Goal: Task Accomplishment & Management: Manage account settings

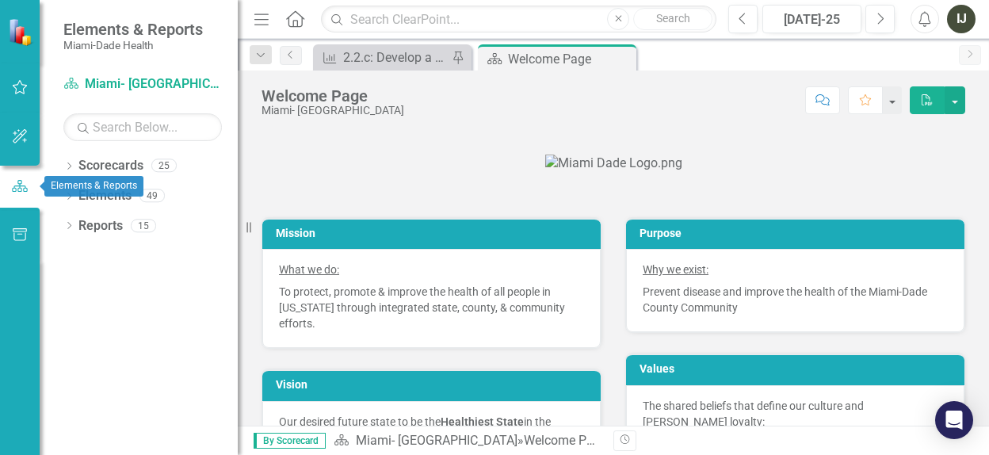
click at [14, 189] on icon "button" at bounding box center [19, 186] width 17 height 14
click at [17, 189] on icon "button" at bounding box center [19, 186] width 17 height 14
click at [71, 165] on icon at bounding box center [69, 165] width 4 height 7
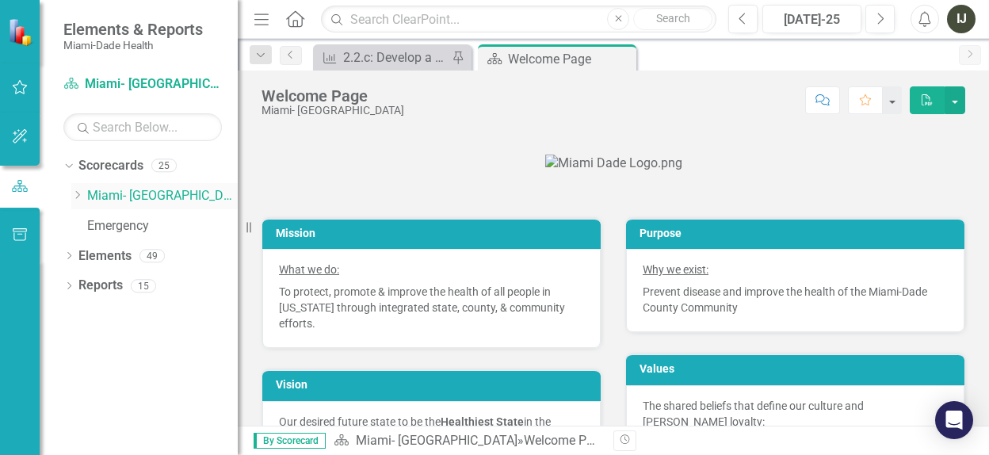
click at [82, 196] on icon "Dropdown" at bounding box center [77, 195] width 12 height 10
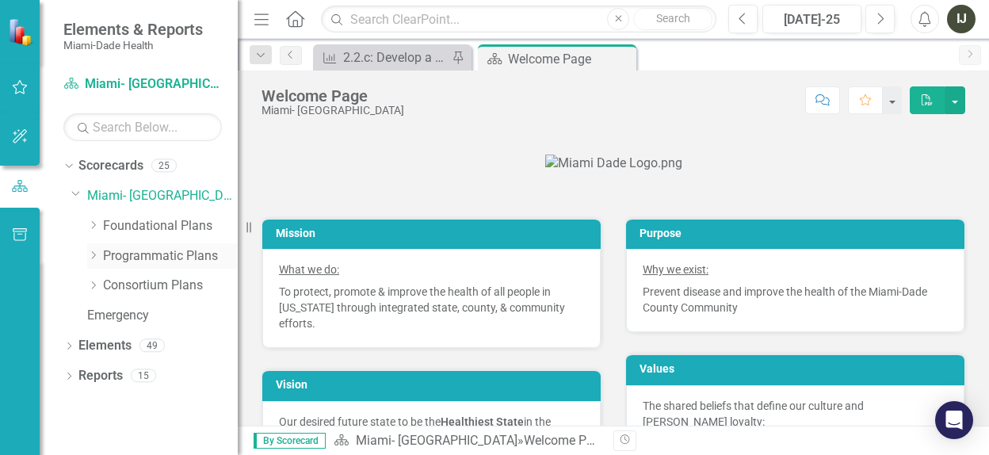
click at [96, 260] on div "Dropdown" at bounding box center [93, 255] width 12 height 13
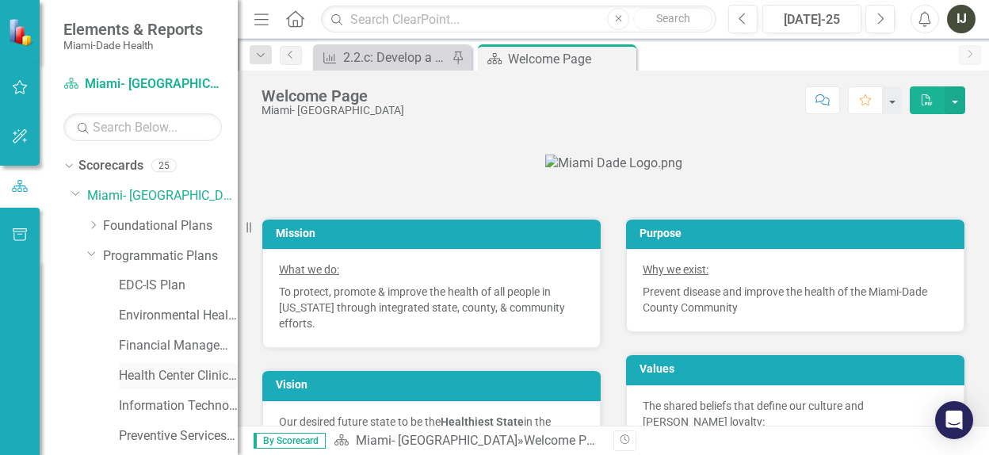
click at [128, 380] on link "Health Center Clinical Admin Support Plan" at bounding box center [178, 376] width 119 height 18
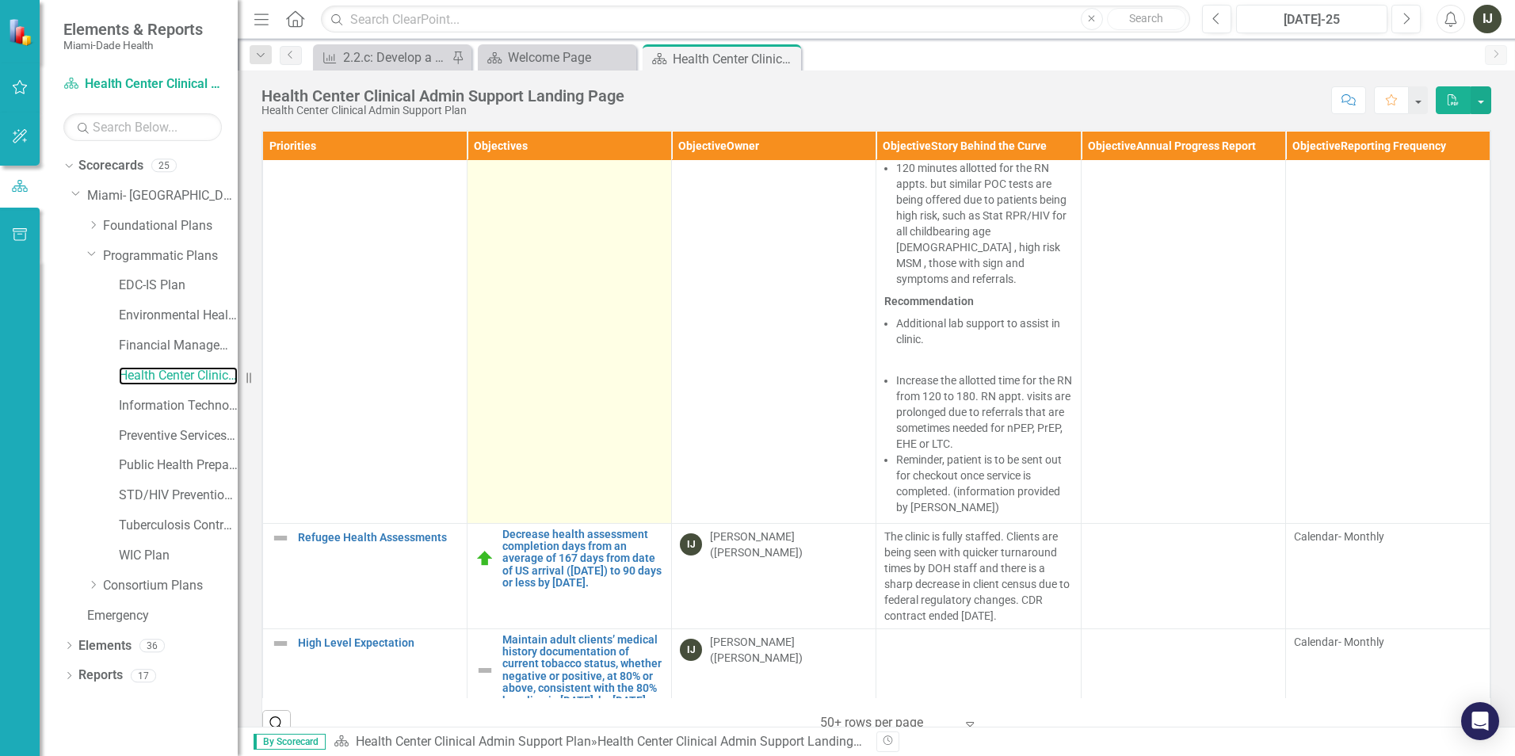
scroll to position [7882, 0]
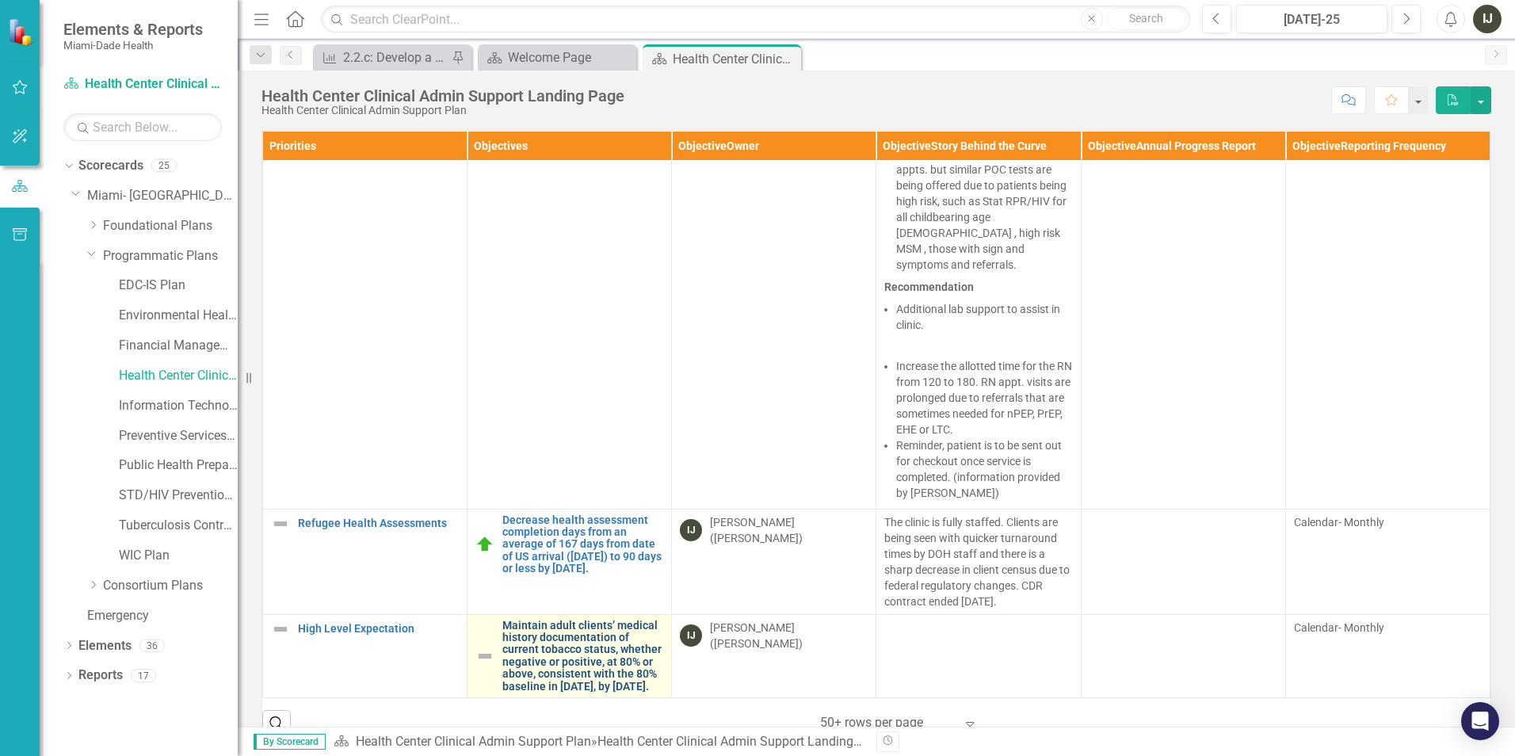
click at [553, 620] on link "Maintain adult clients’ medical history documentation of current tobacco status…" at bounding box center [582, 656] width 161 height 73
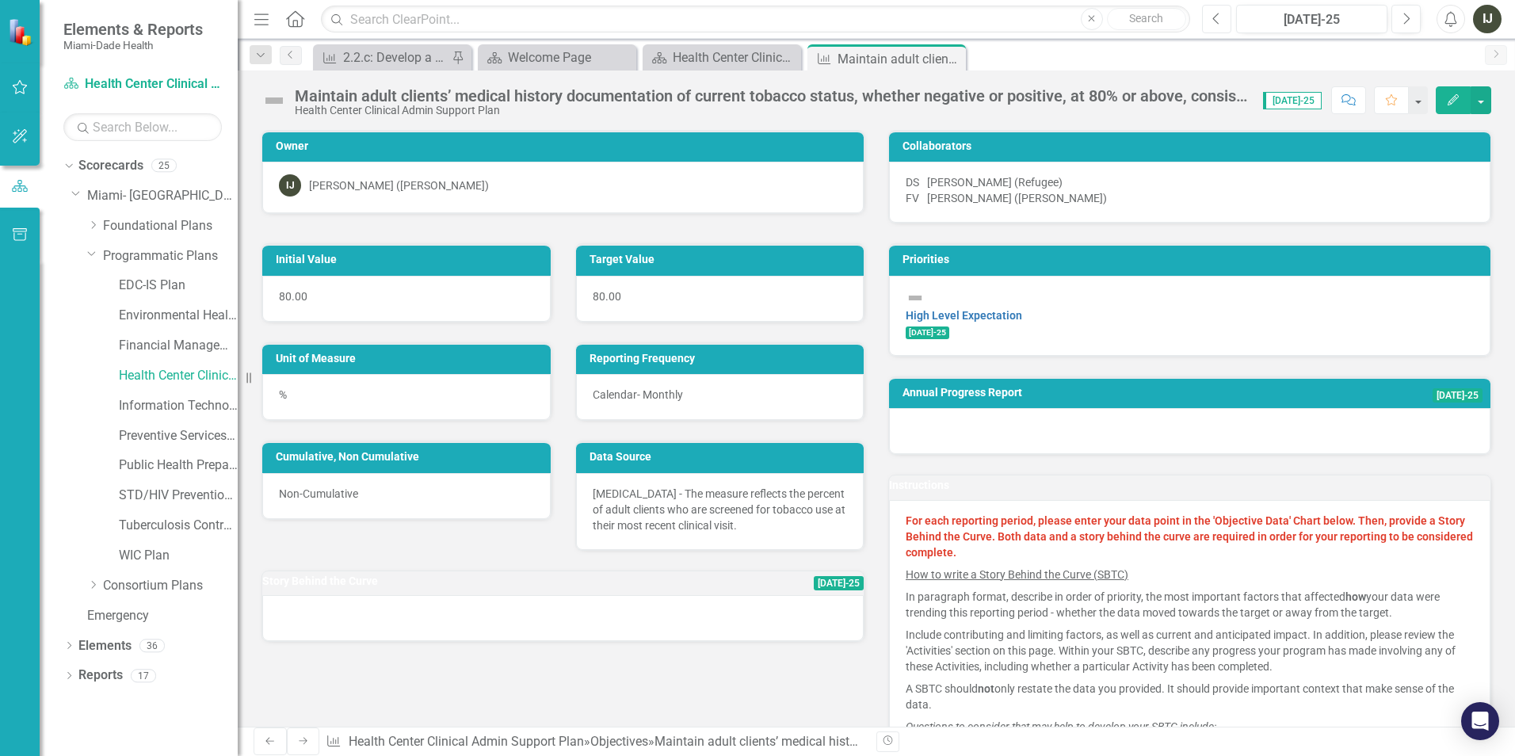
click at [1213, 18] on icon "Previous" at bounding box center [1217, 19] width 9 height 14
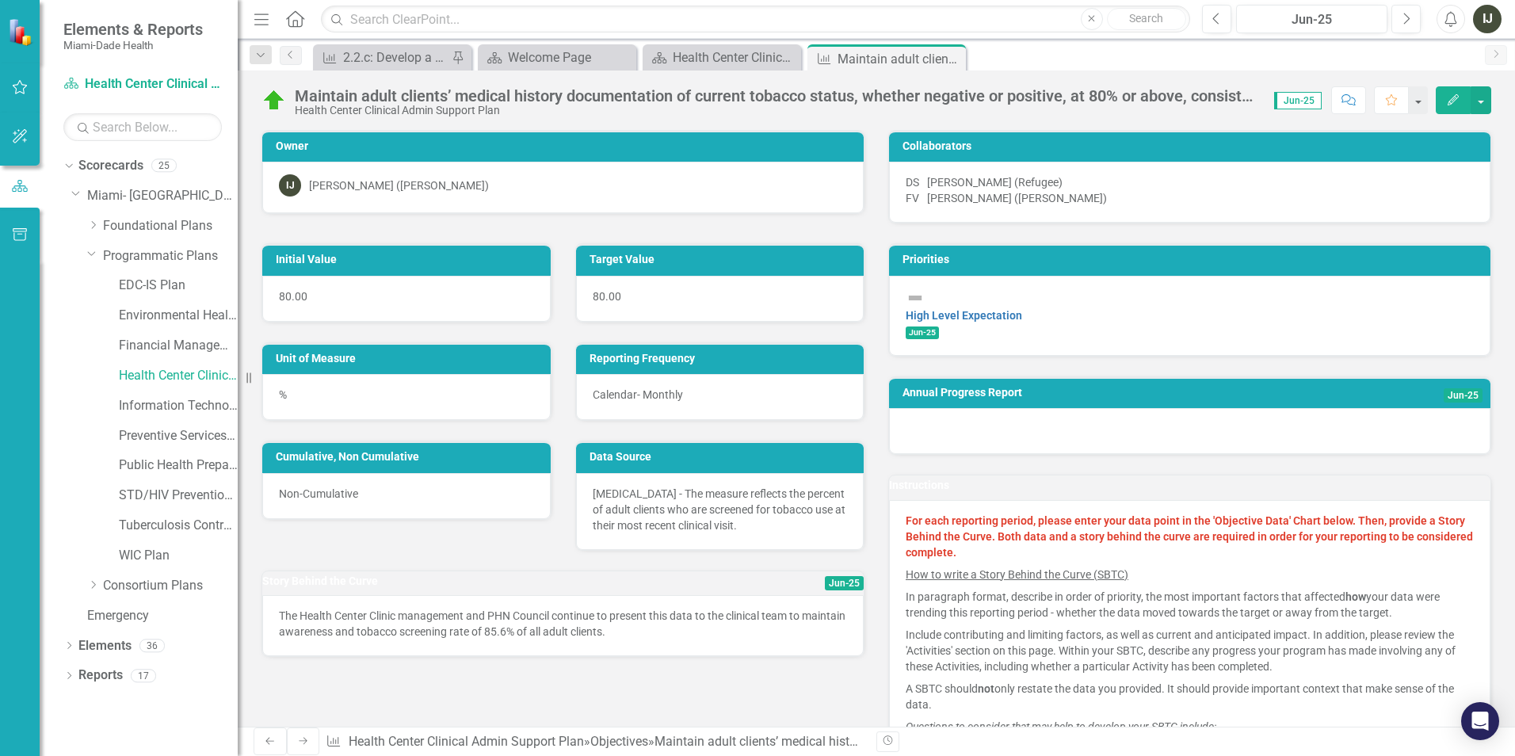
drag, startPoint x: 667, startPoint y: 662, endPoint x: 513, endPoint y: 655, distance: 154.7
click at [513, 640] on p "The Health Center Clinic management and PHN Council continue to present this da…" at bounding box center [563, 624] width 568 height 32
drag, startPoint x: 640, startPoint y: 655, endPoint x: 492, endPoint y: 655, distance: 147.4
click at [492, 640] on p "The Health Center Clinic management and PHN Council continue to present this da…" at bounding box center [563, 624] width 568 height 32
click at [678, 656] on div "The Health Center Clinic management and PHN Council continue to present this da…" at bounding box center [563, 625] width 602 height 61
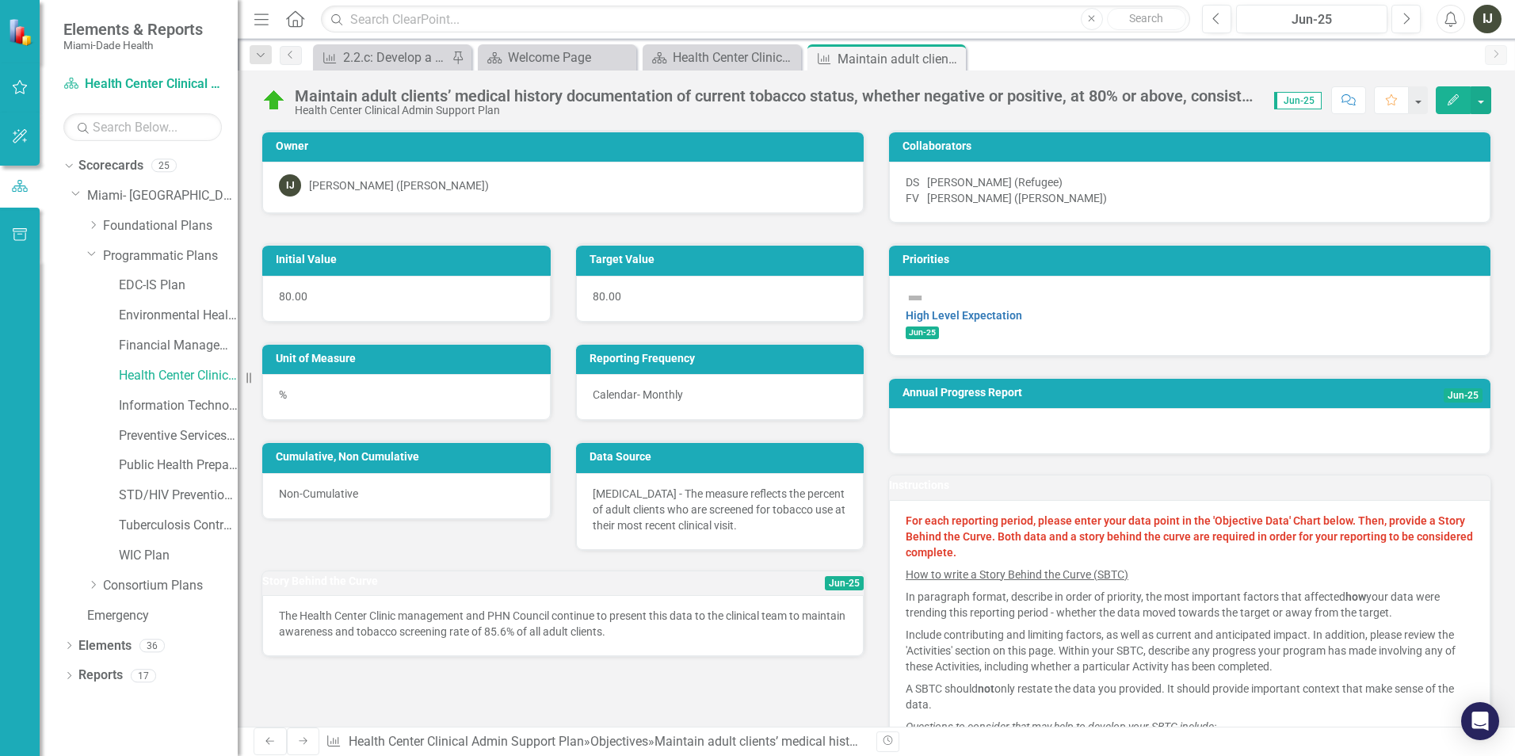
click at [827, 590] on span "Jun-25" at bounding box center [844, 583] width 39 height 14
click at [825, 590] on span "Jun-25" at bounding box center [844, 583] width 39 height 14
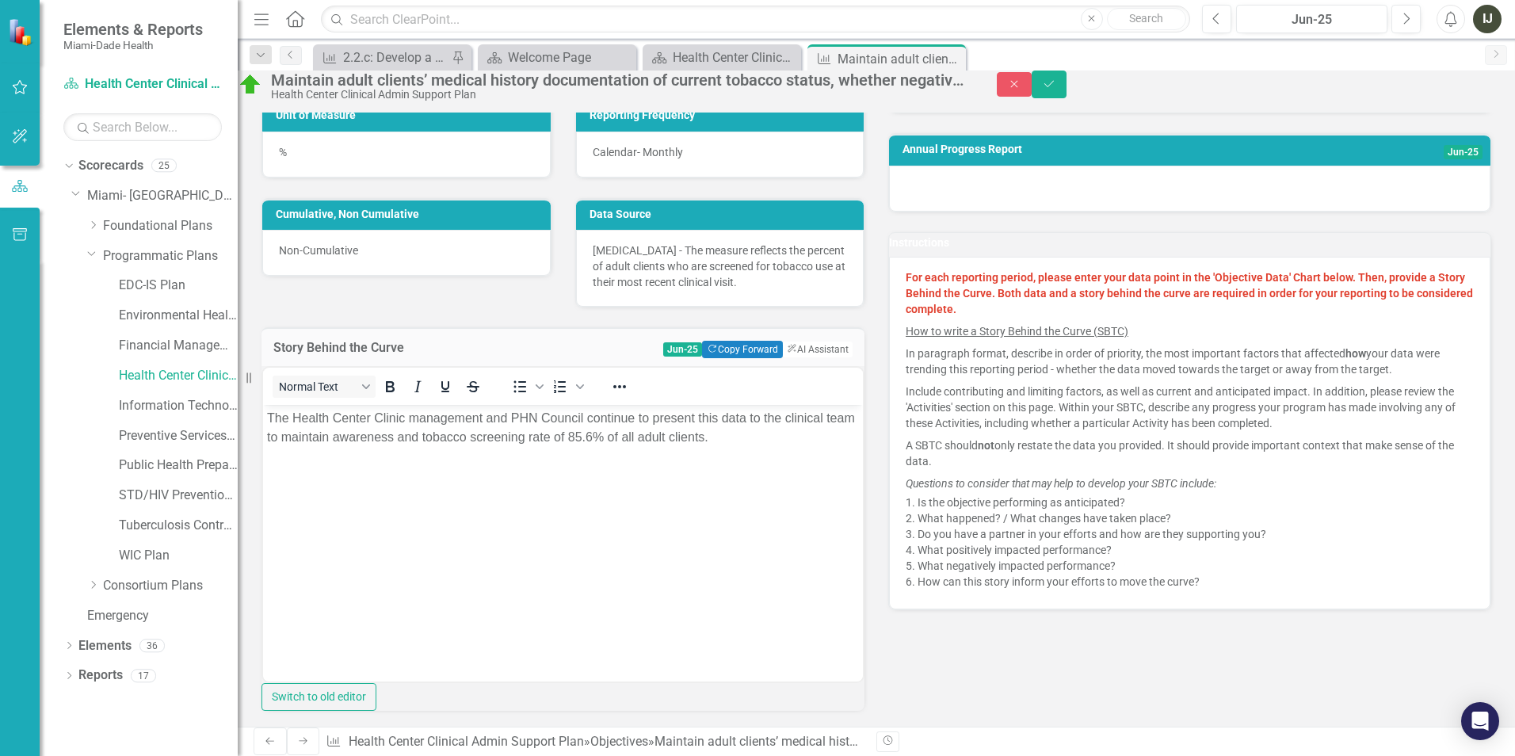
scroll to position [238, 0]
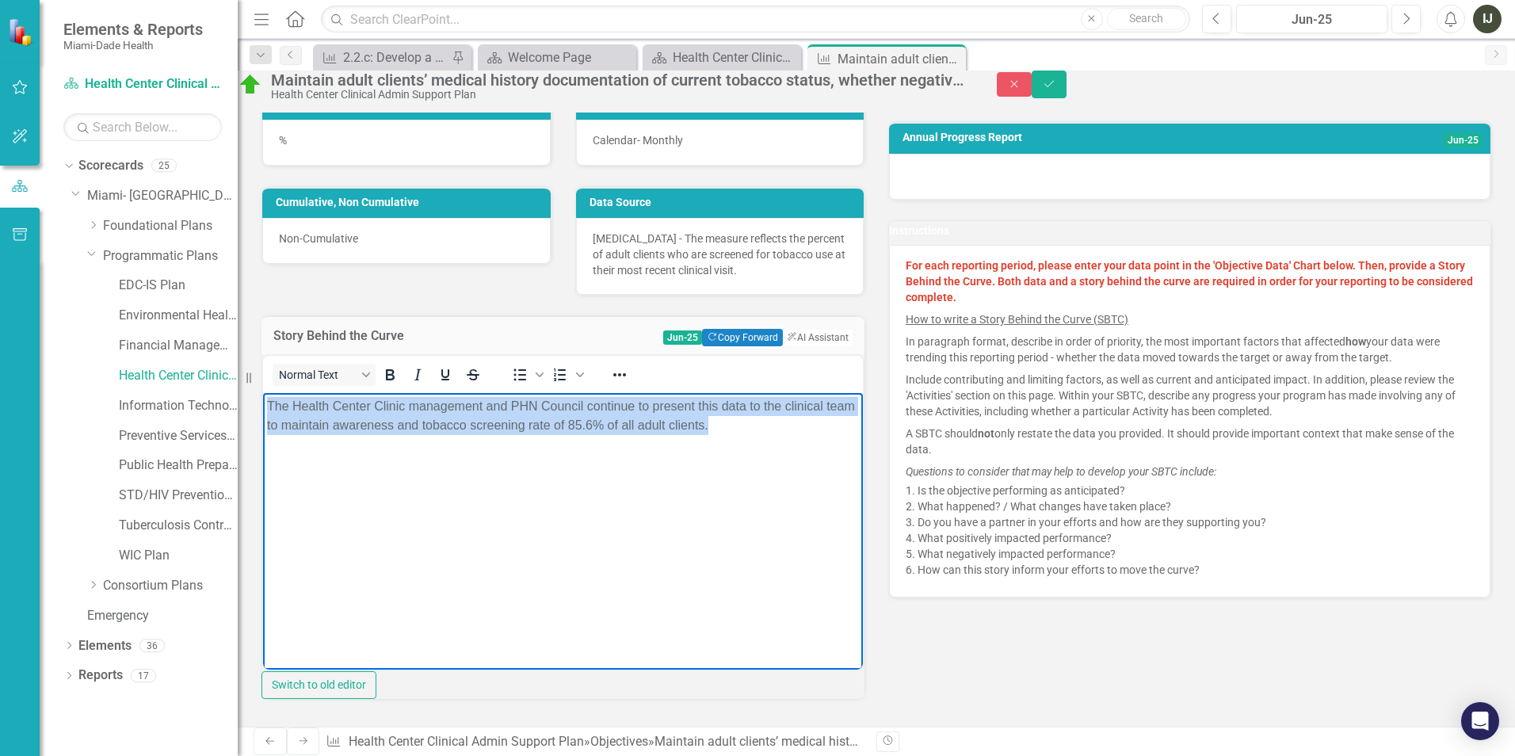
drag, startPoint x: 788, startPoint y: 430, endPoint x: 260, endPoint y: 399, distance: 528.8
click at [263, 399] on html "The Health Center Clinic management and PHN Council continue to present this da…" at bounding box center [563, 511] width 600 height 238
copy p "The Health Center Clinic management and PHN Council continue to present this da…"
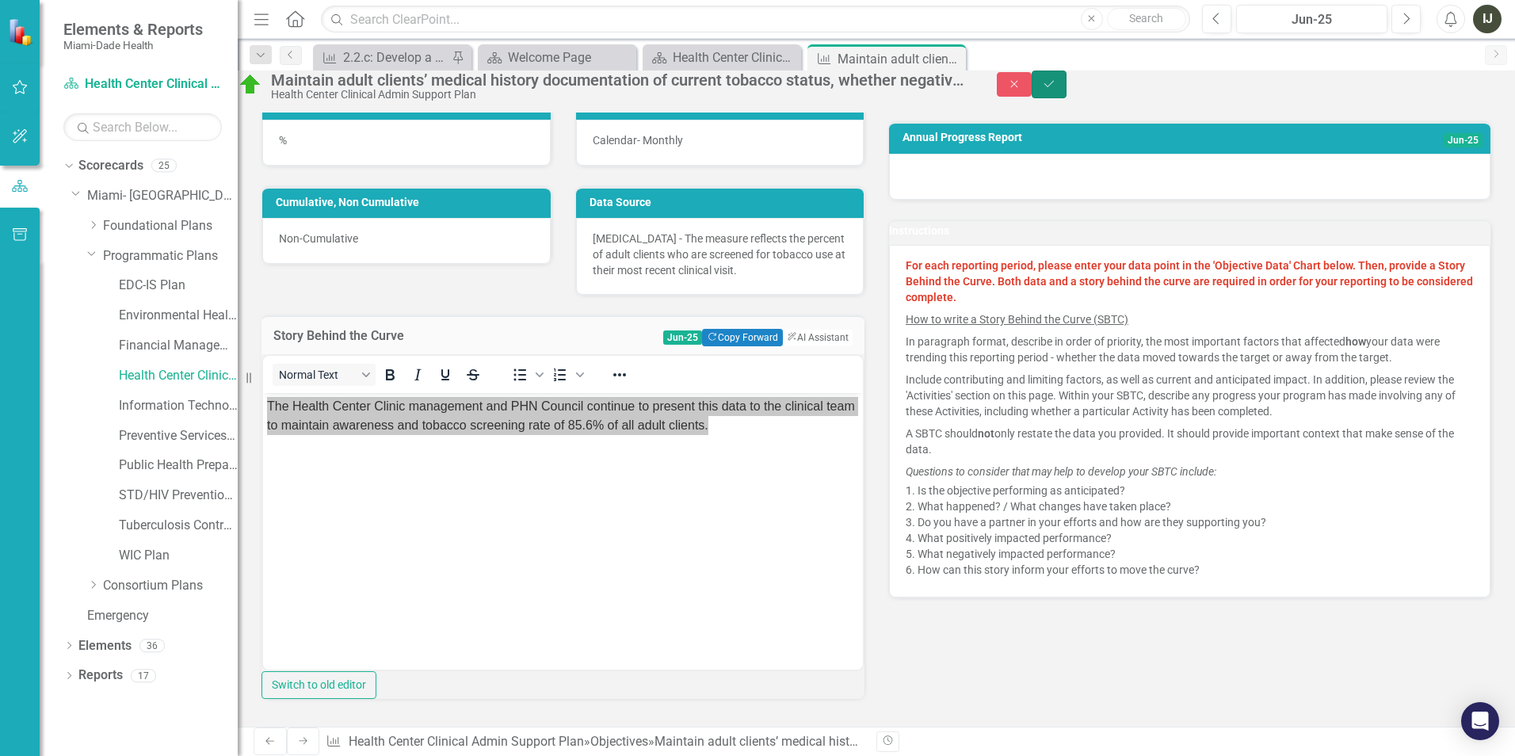
click at [1067, 94] on button "Save" at bounding box center [1049, 85] width 35 height 28
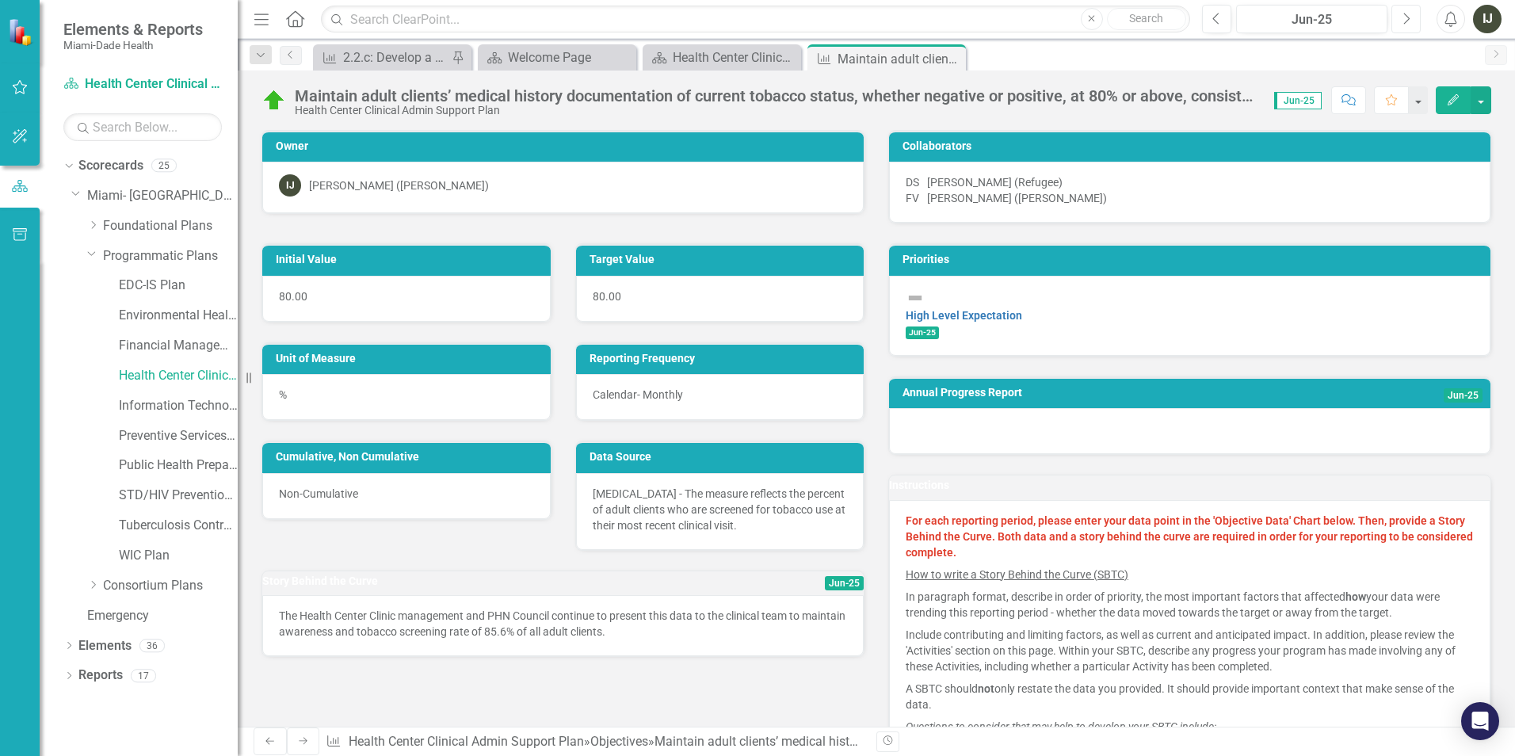
click at [1404, 17] on icon "Next" at bounding box center [1406, 19] width 9 height 14
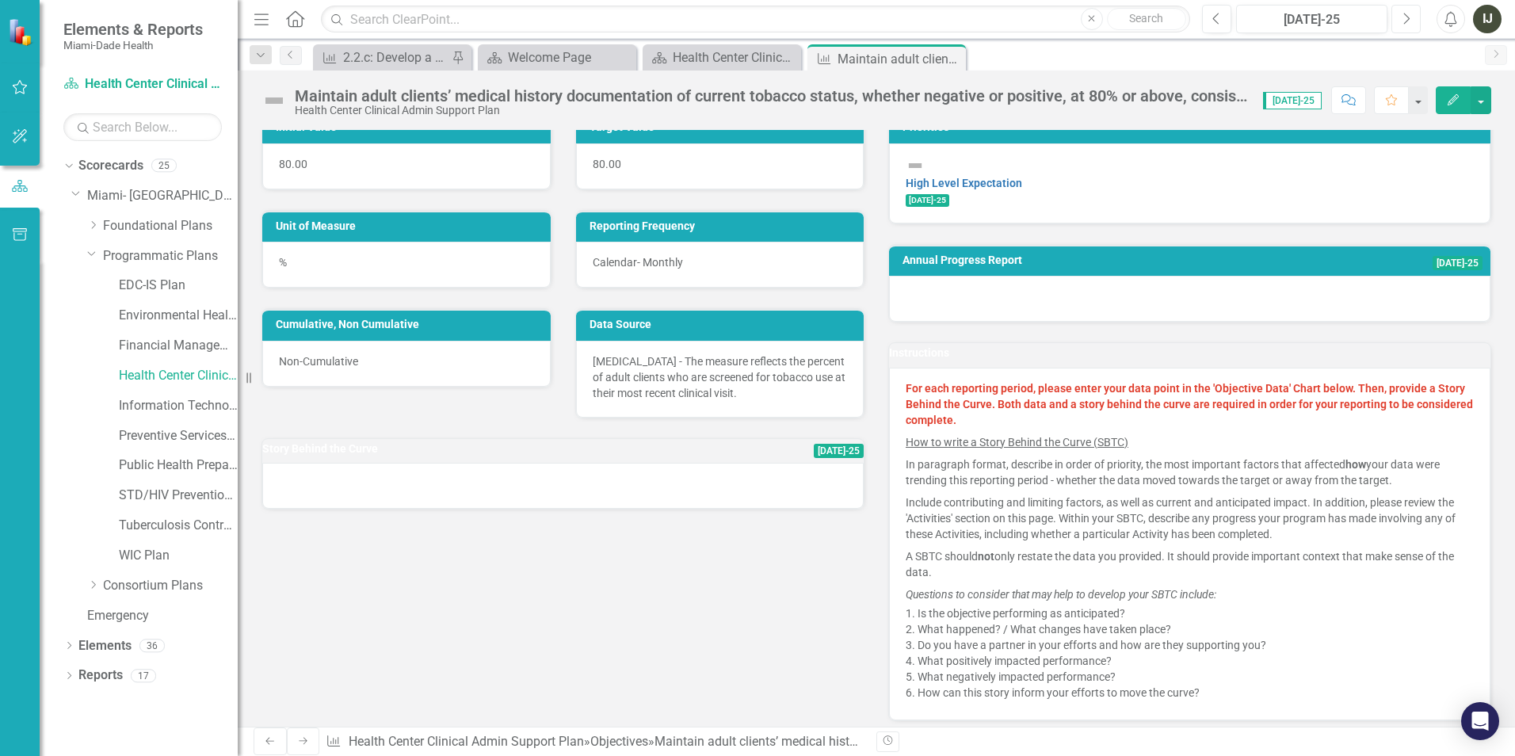
scroll to position [159, 0]
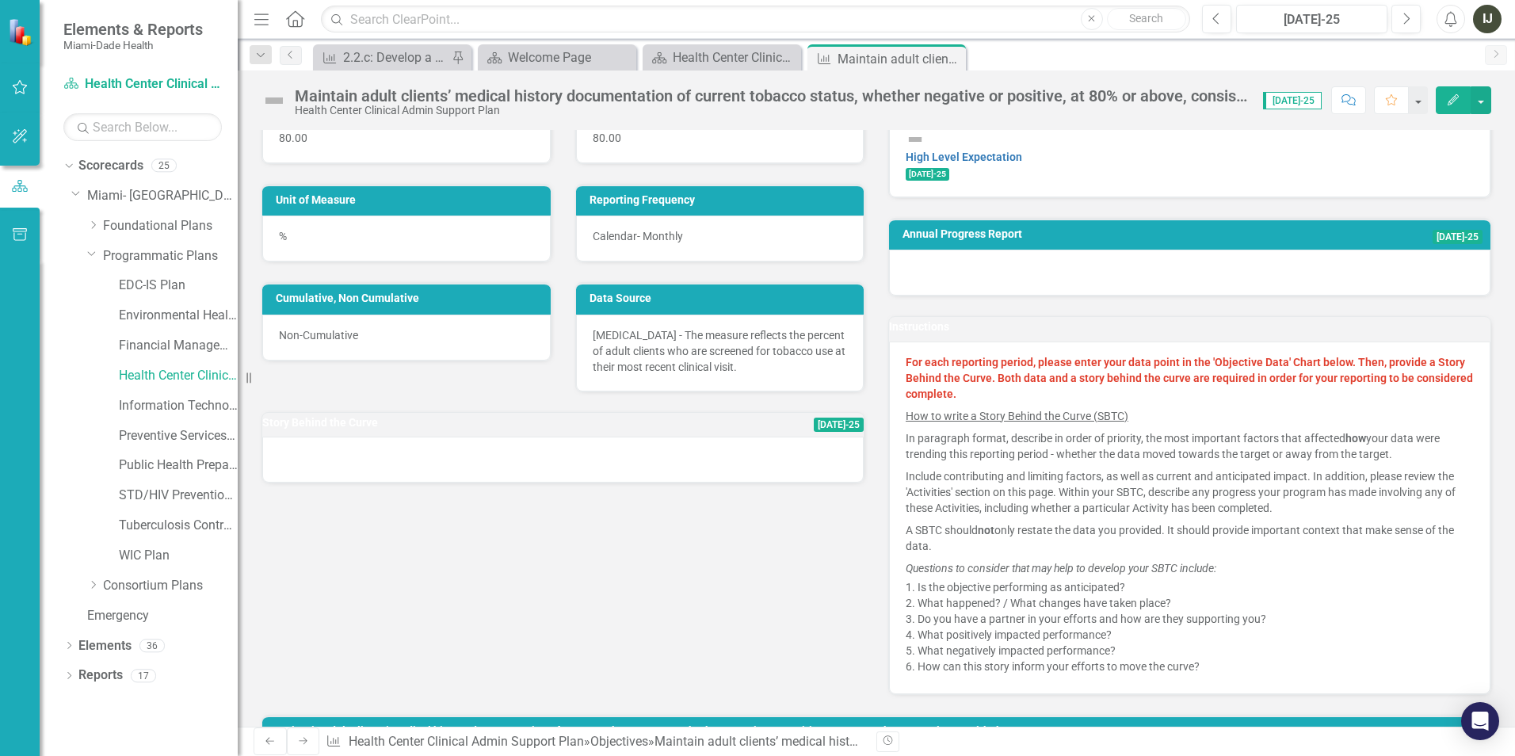
click at [832, 432] on span "[DATE]-25" at bounding box center [839, 425] width 50 height 14
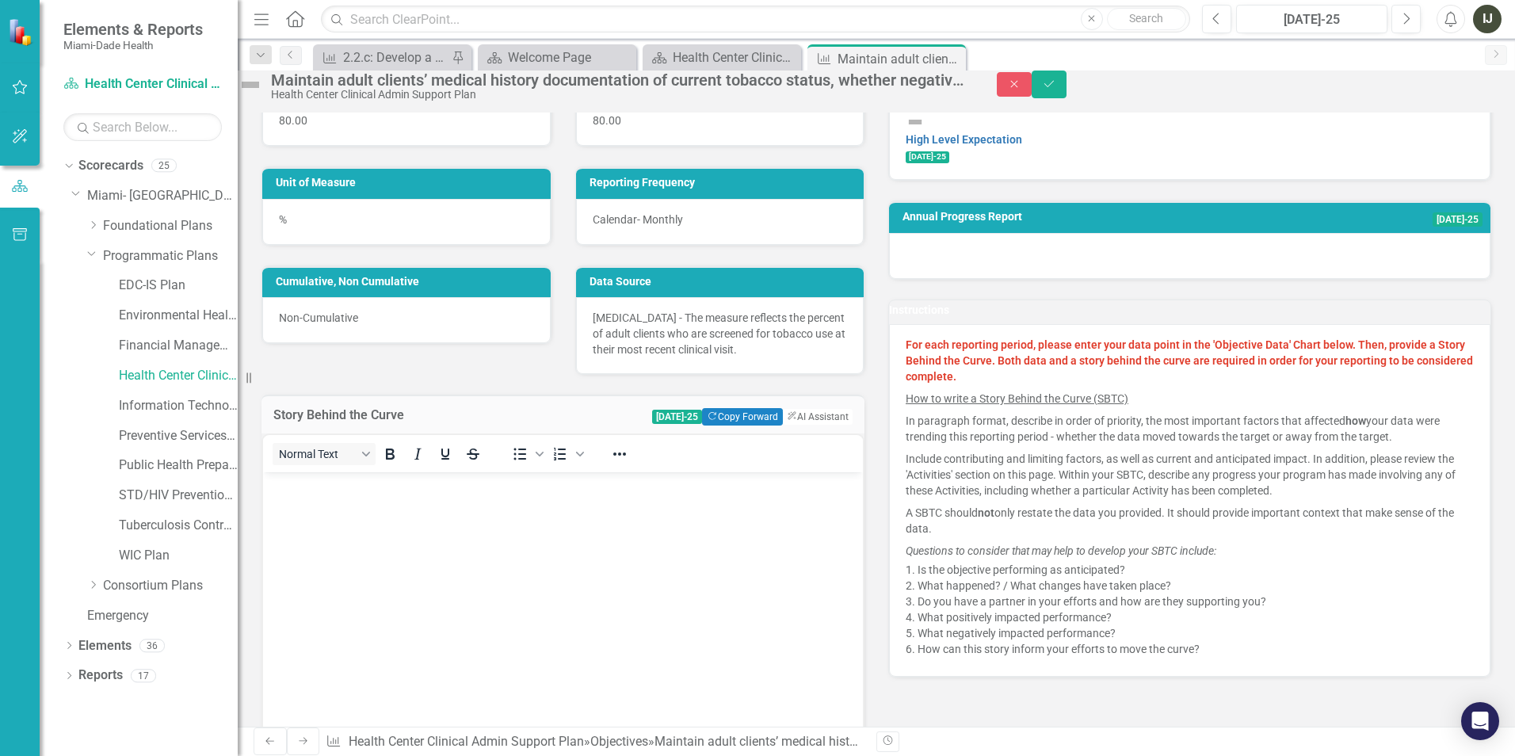
click at [832, 425] on button "ClearPoint AI AI Assistant" at bounding box center [818, 417] width 70 height 16
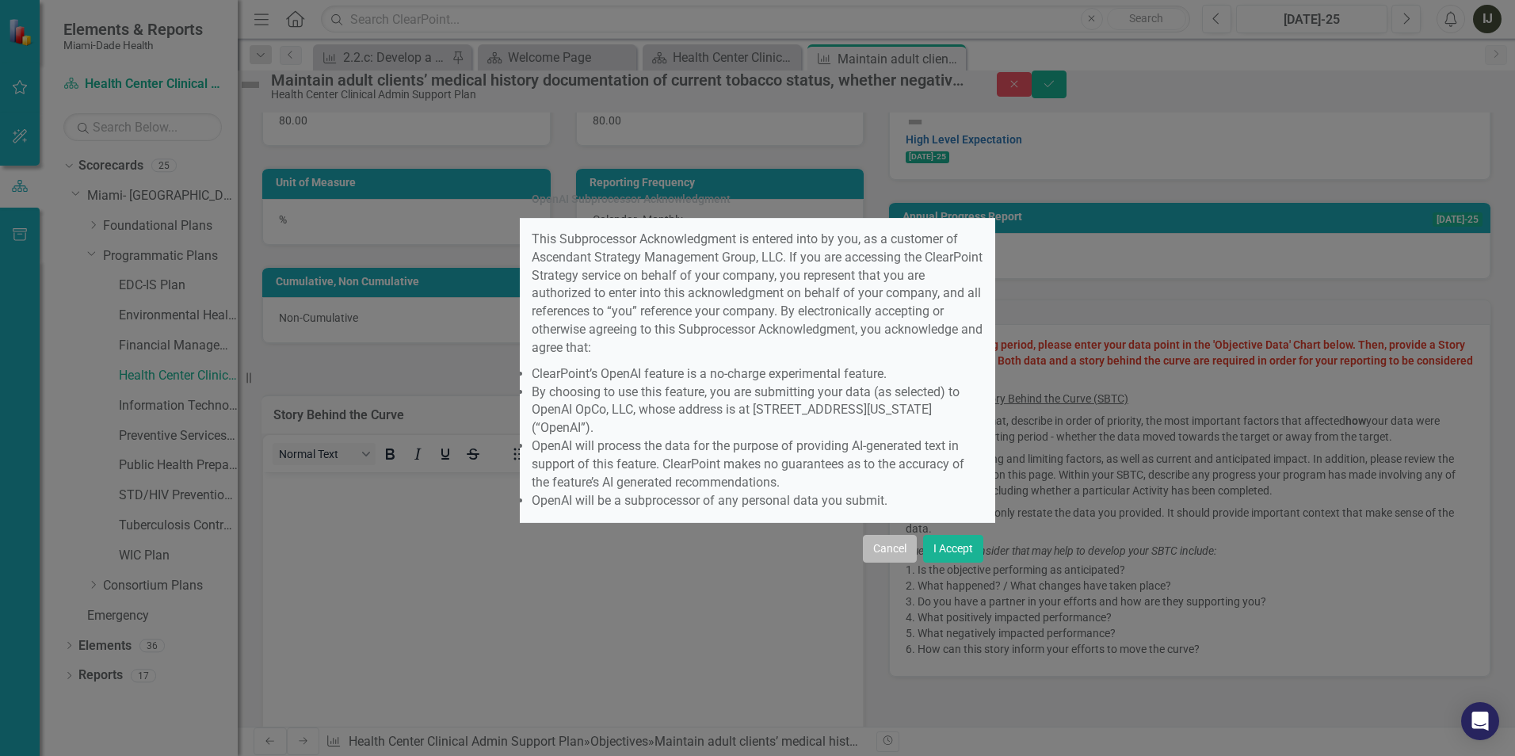
click at [912, 535] on button "Cancel" at bounding box center [890, 549] width 54 height 28
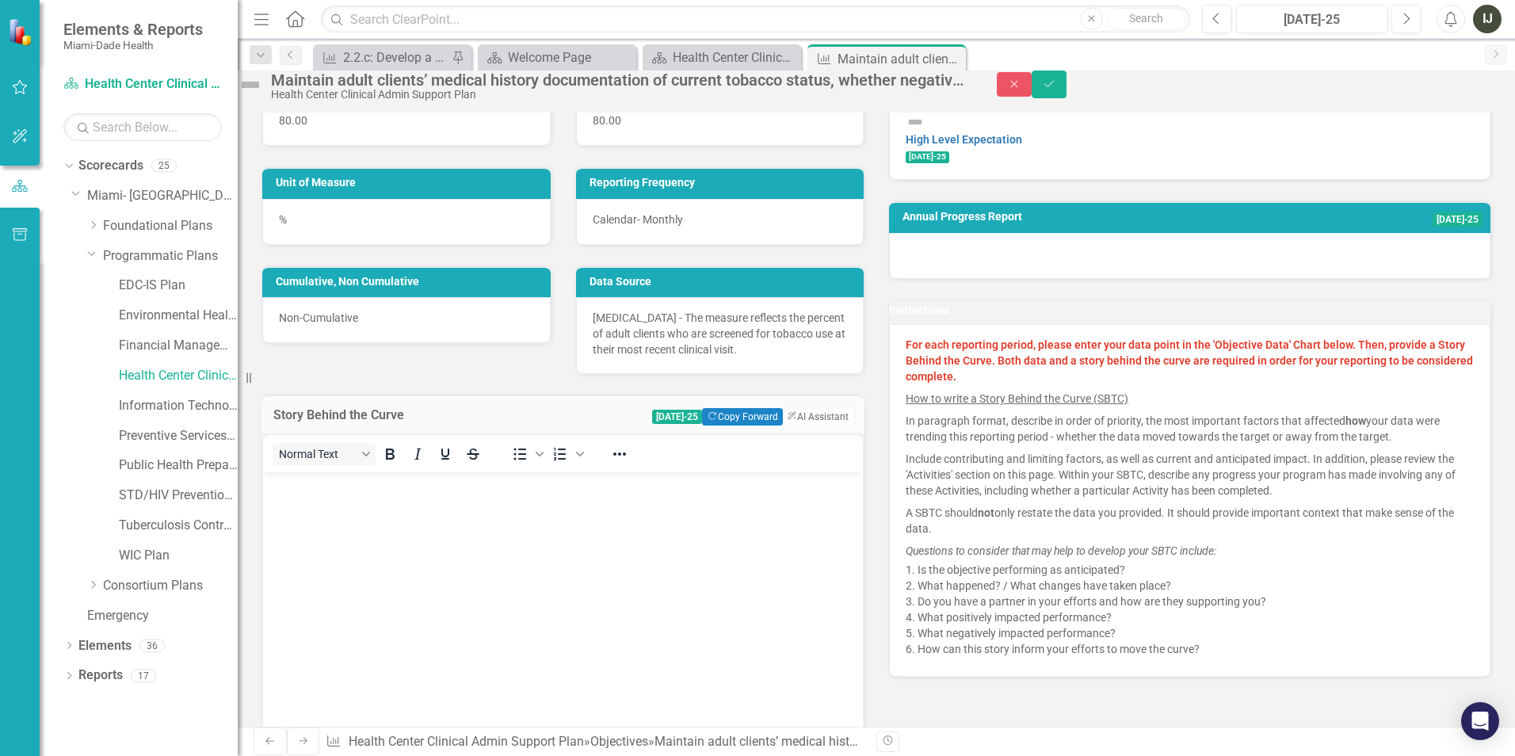
click at [330, 531] on body "Rich Text Area. Press ALT-0 for help." at bounding box center [563, 591] width 600 height 238
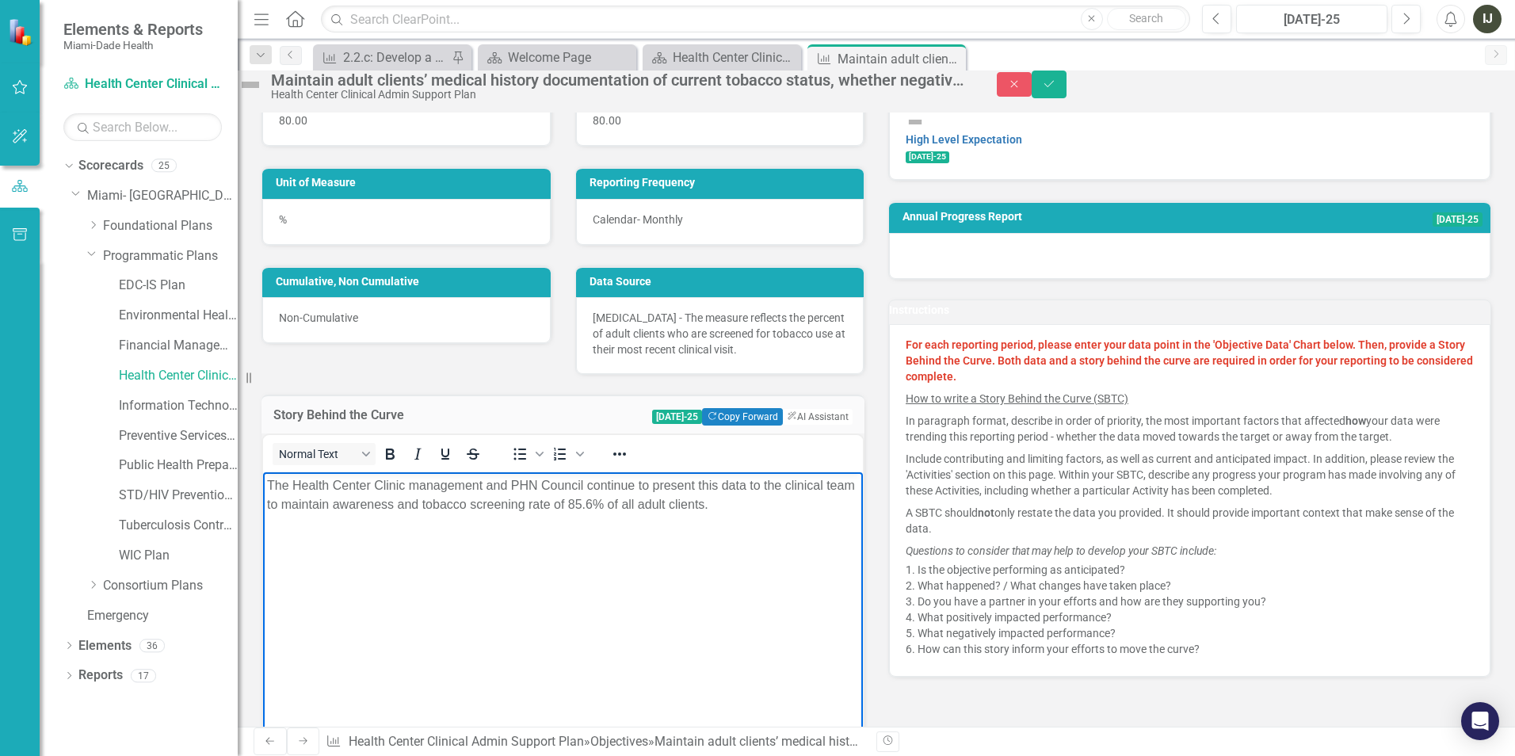
click at [648, 503] on p "The Health Center Clinic management and PHN Council continue to present this da…" at bounding box center [563, 495] width 592 height 38
click at [733, 552] on body "The Health Center Clinic management and PHN Council continue to present this da…" at bounding box center [563, 591] width 600 height 238
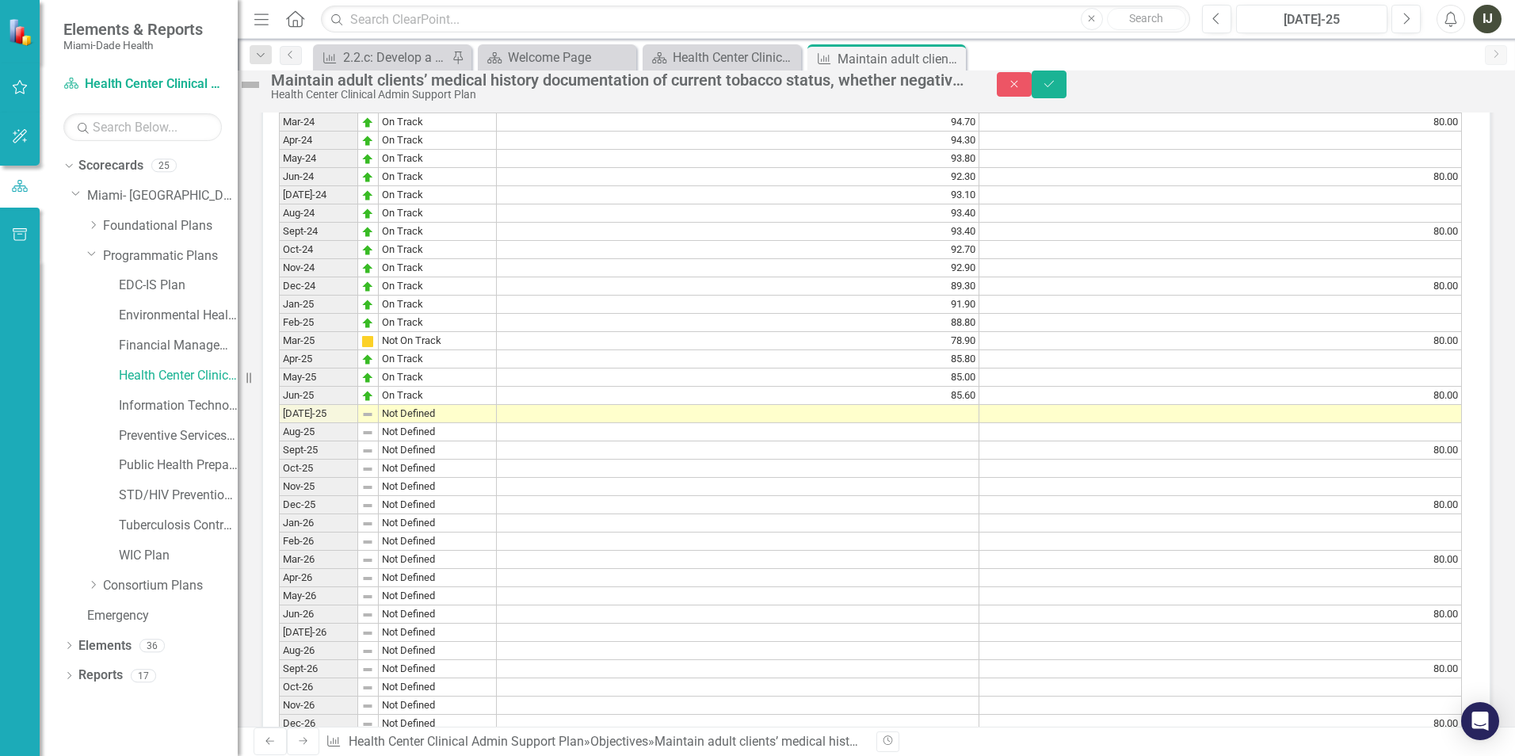
scroll to position [1506, 0]
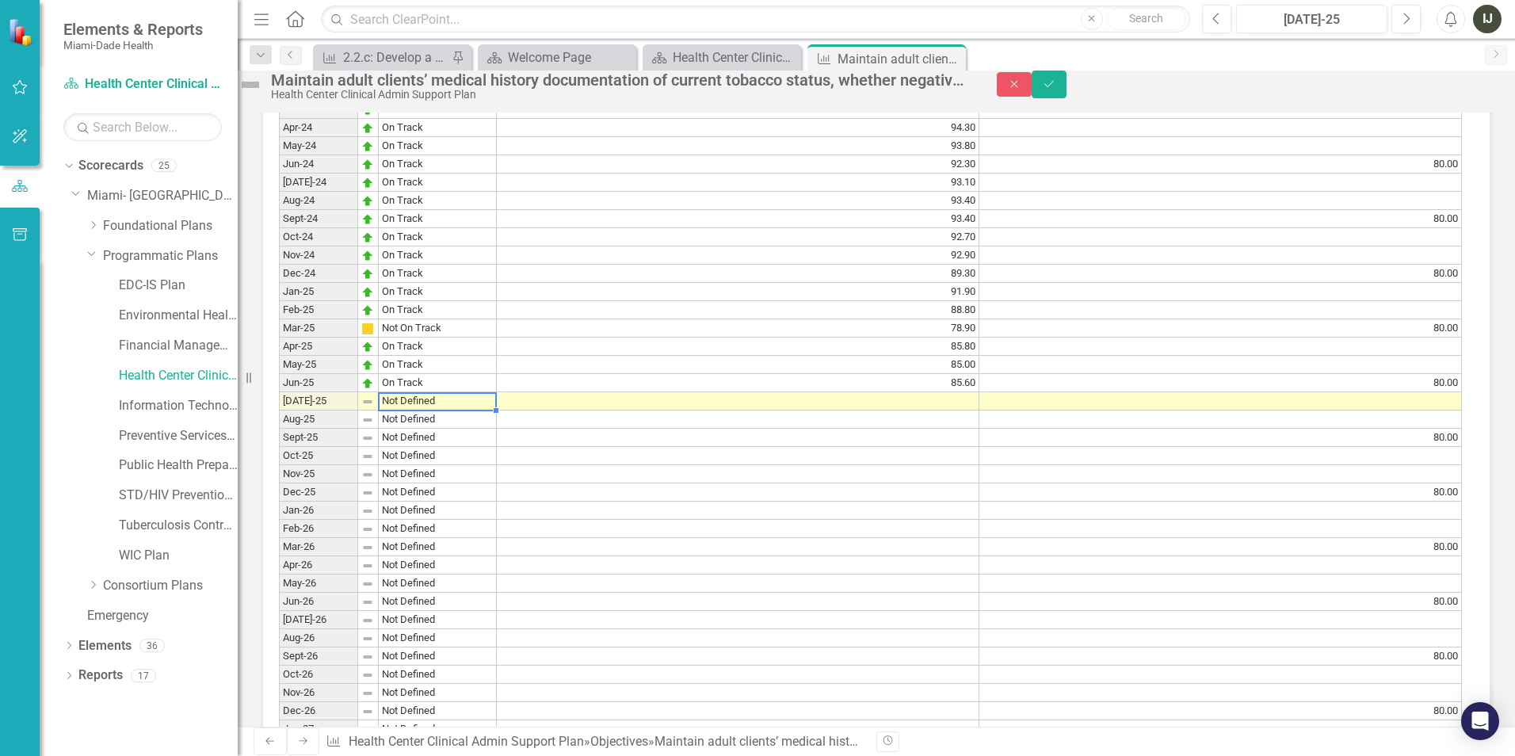
click at [387, 411] on td "Not Defined" at bounding box center [438, 401] width 118 height 18
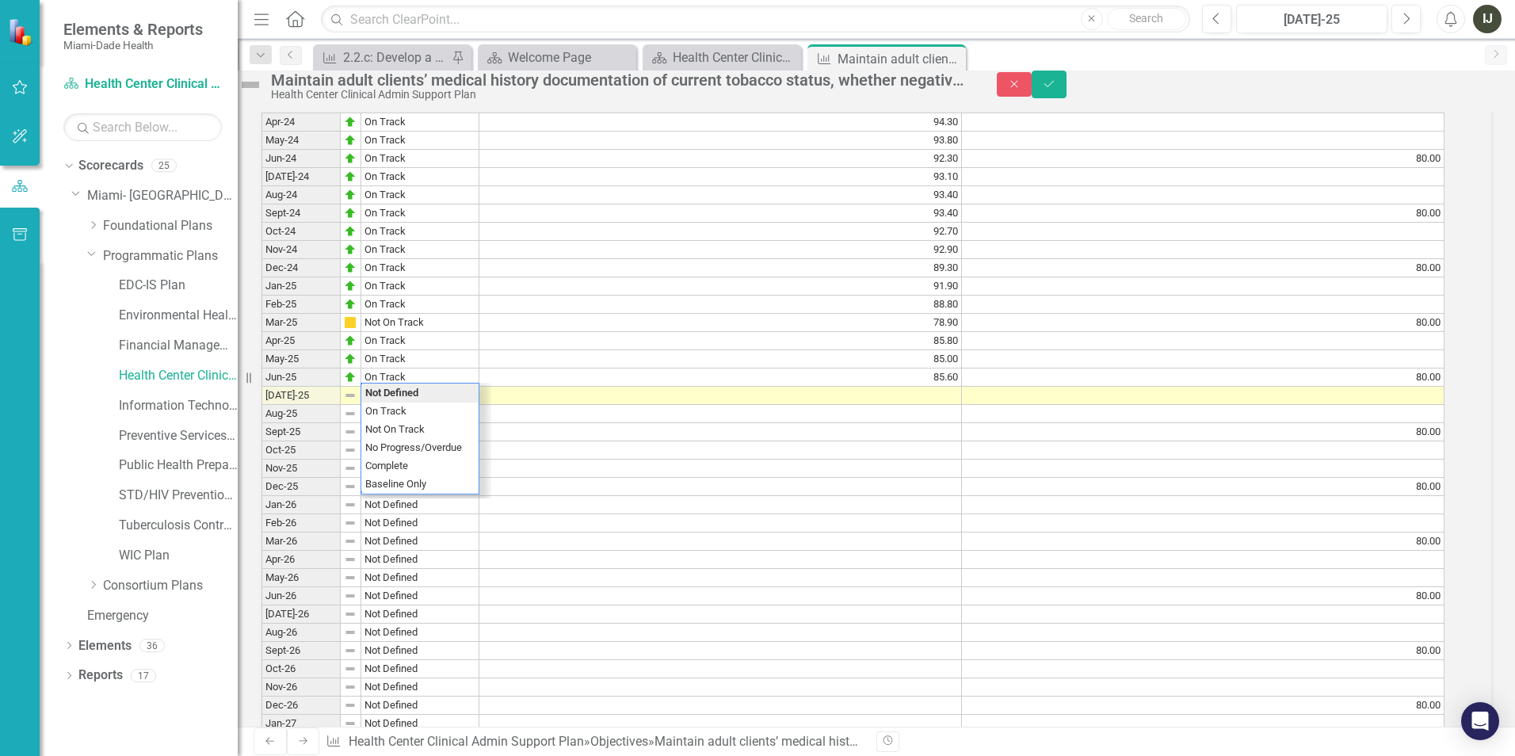
scroll to position [1512, 0]
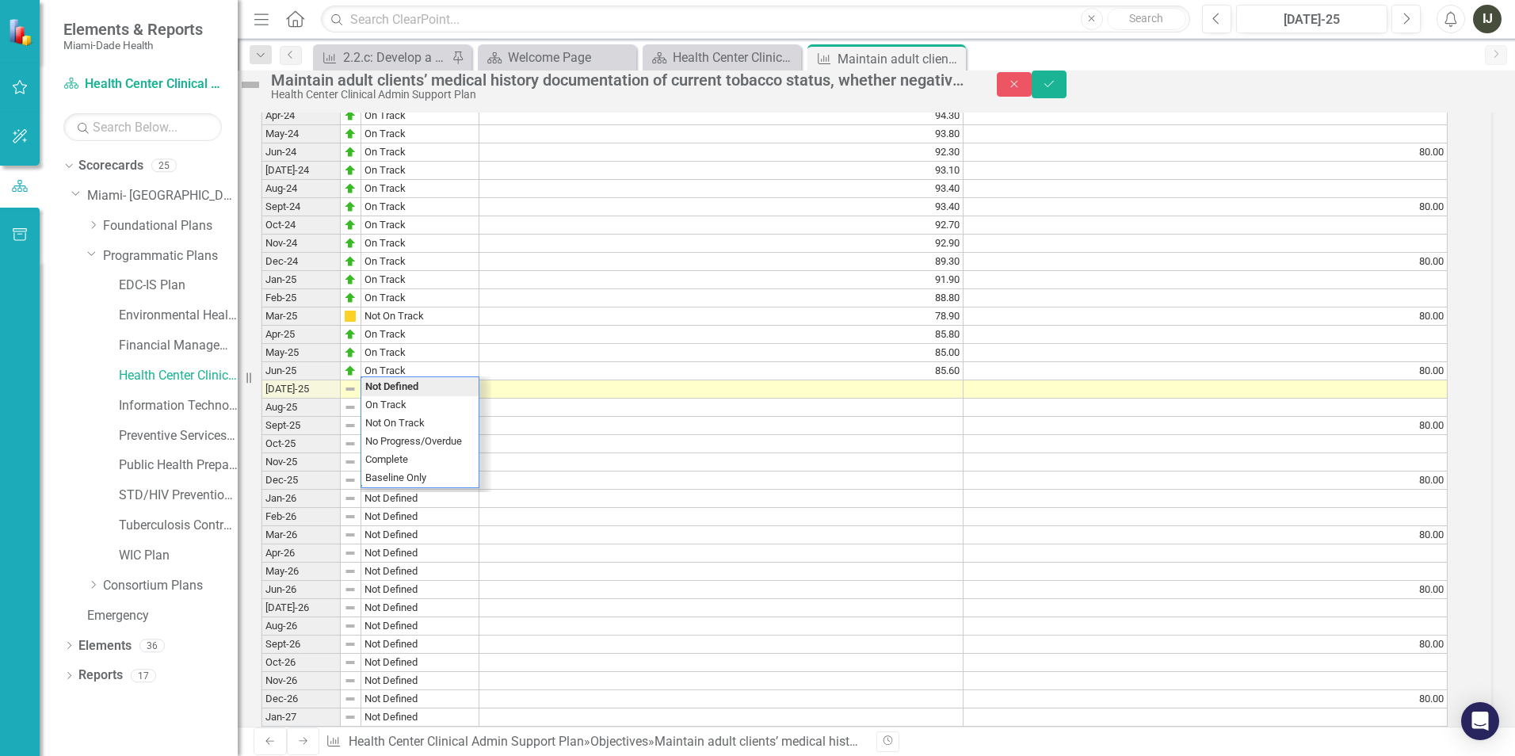
click at [953, 399] on td at bounding box center [722, 389] width 484 height 18
click at [1056, 90] on icon "Save" at bounding box center [1049, 83] width 14 height 11
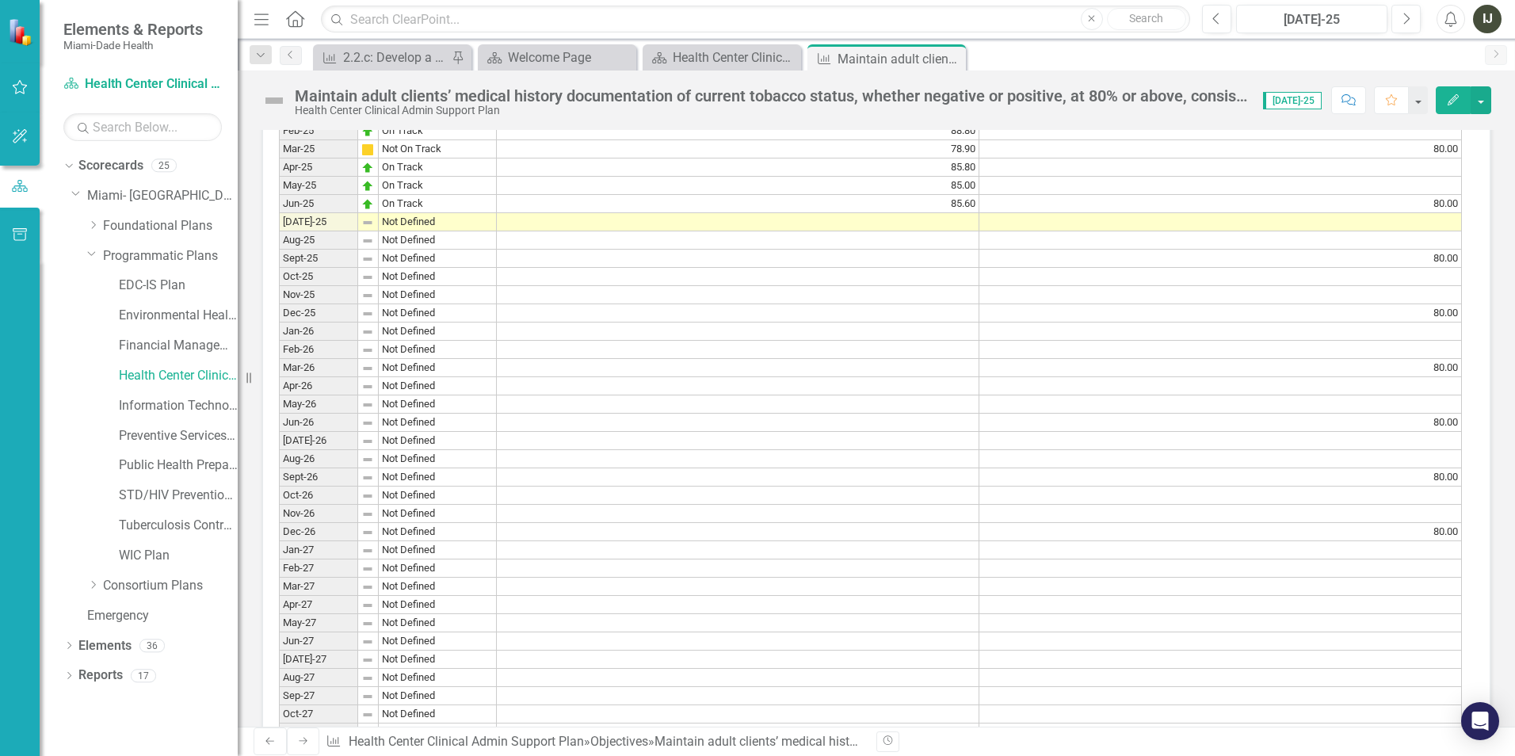
scroll to position [1585, 0]
click at [1455, 103] on icon "Edit" at bounding box center [1453, 99] width 14 height 11
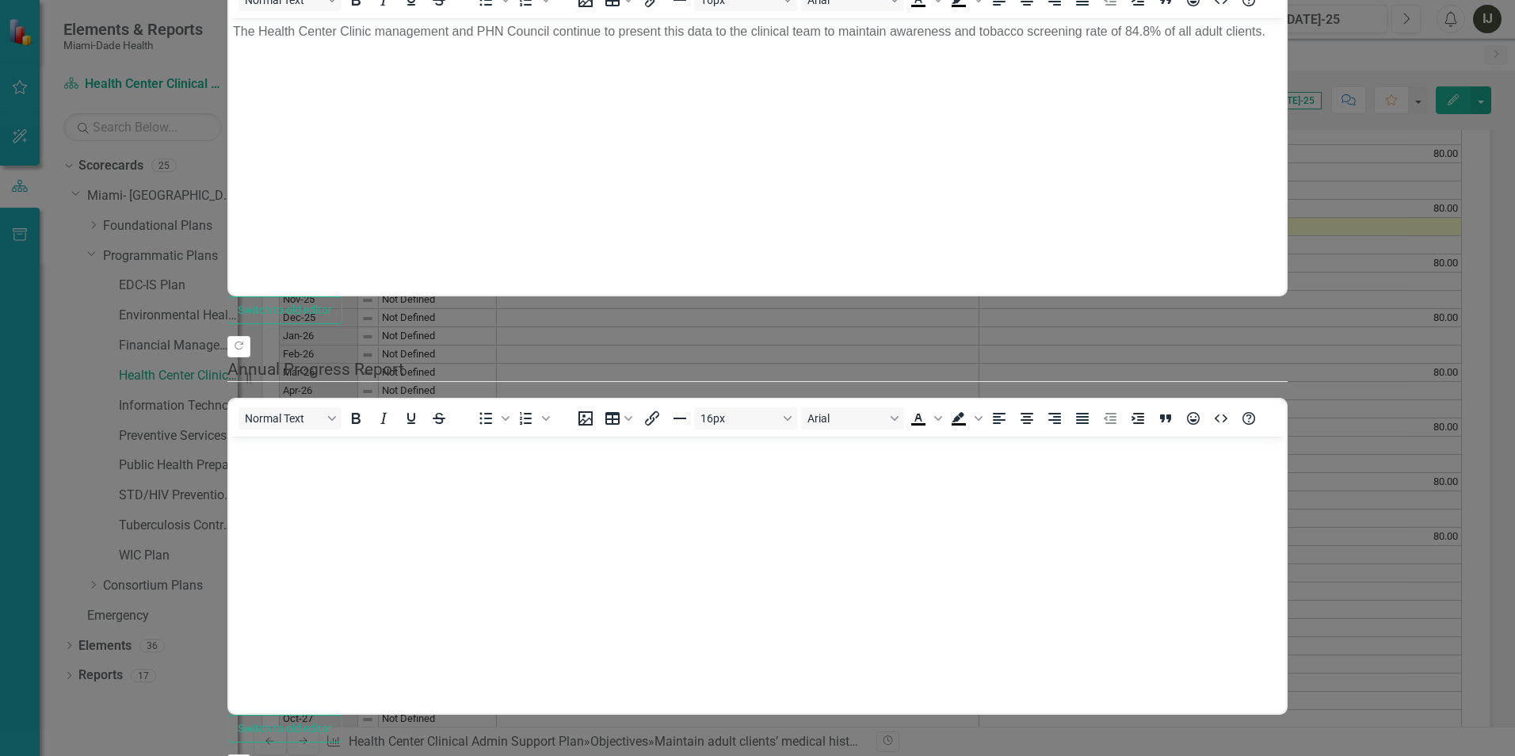
scroll to position [0, 0]
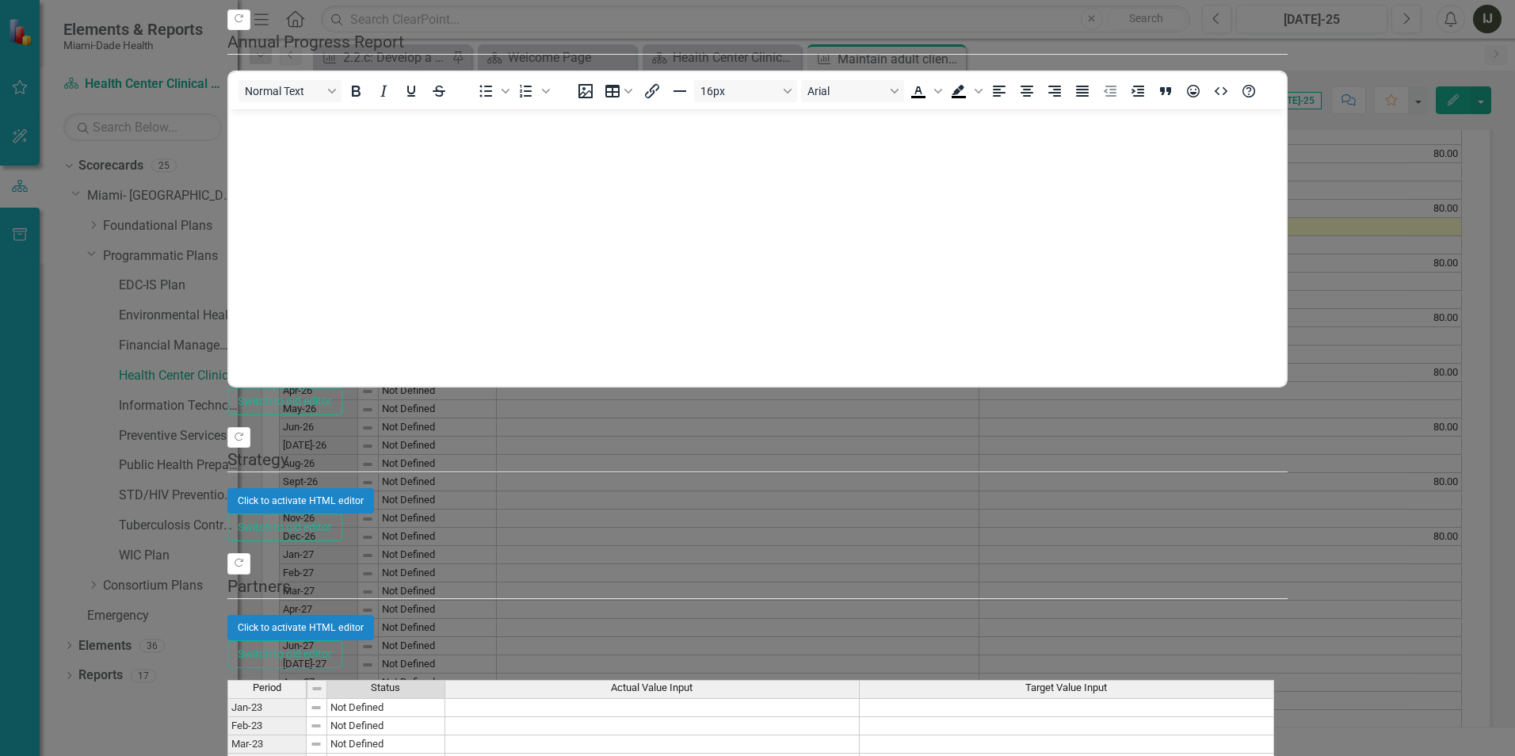
type textarea "84.8"
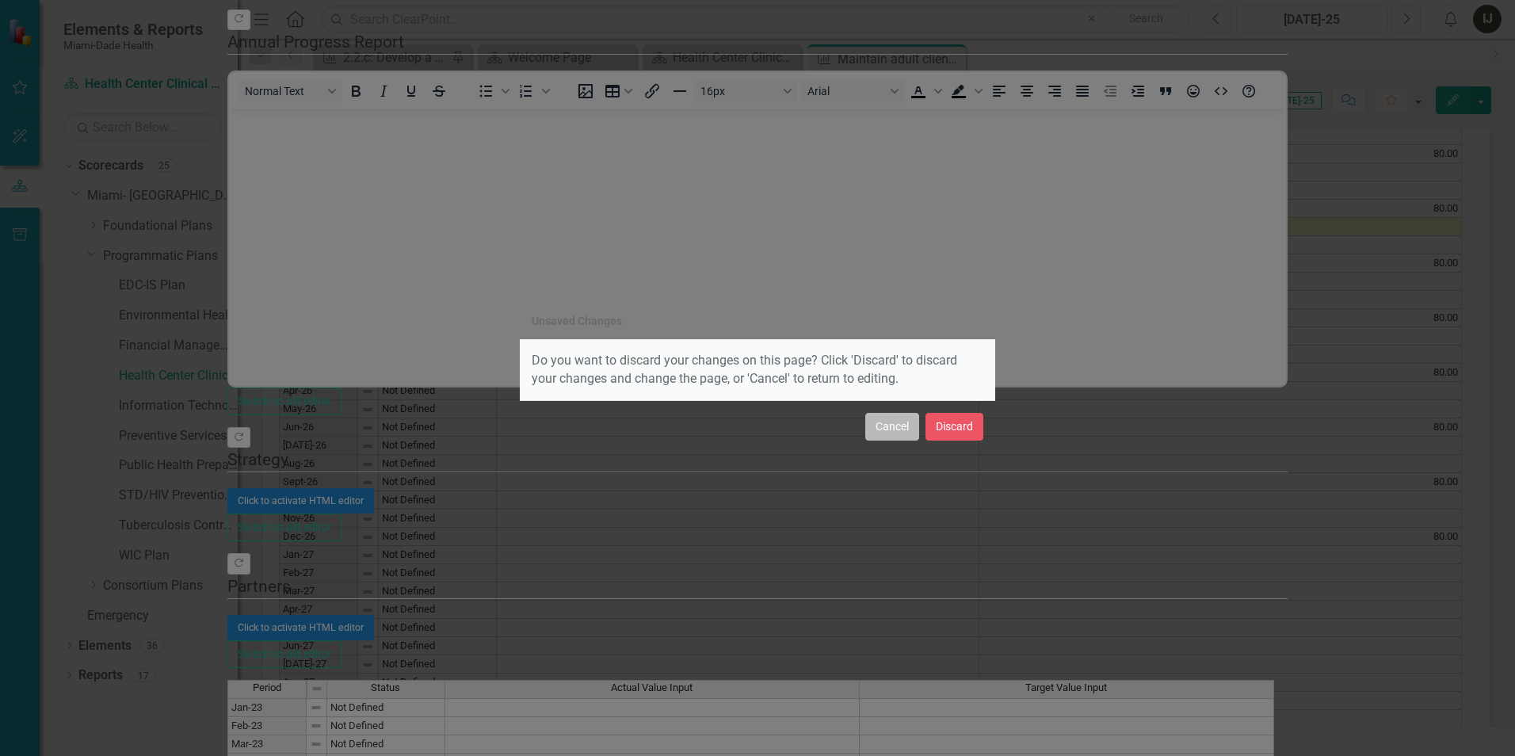
click at [891, 432] on button "Cancel" at bounding box center [892, 427] width 54 height 28
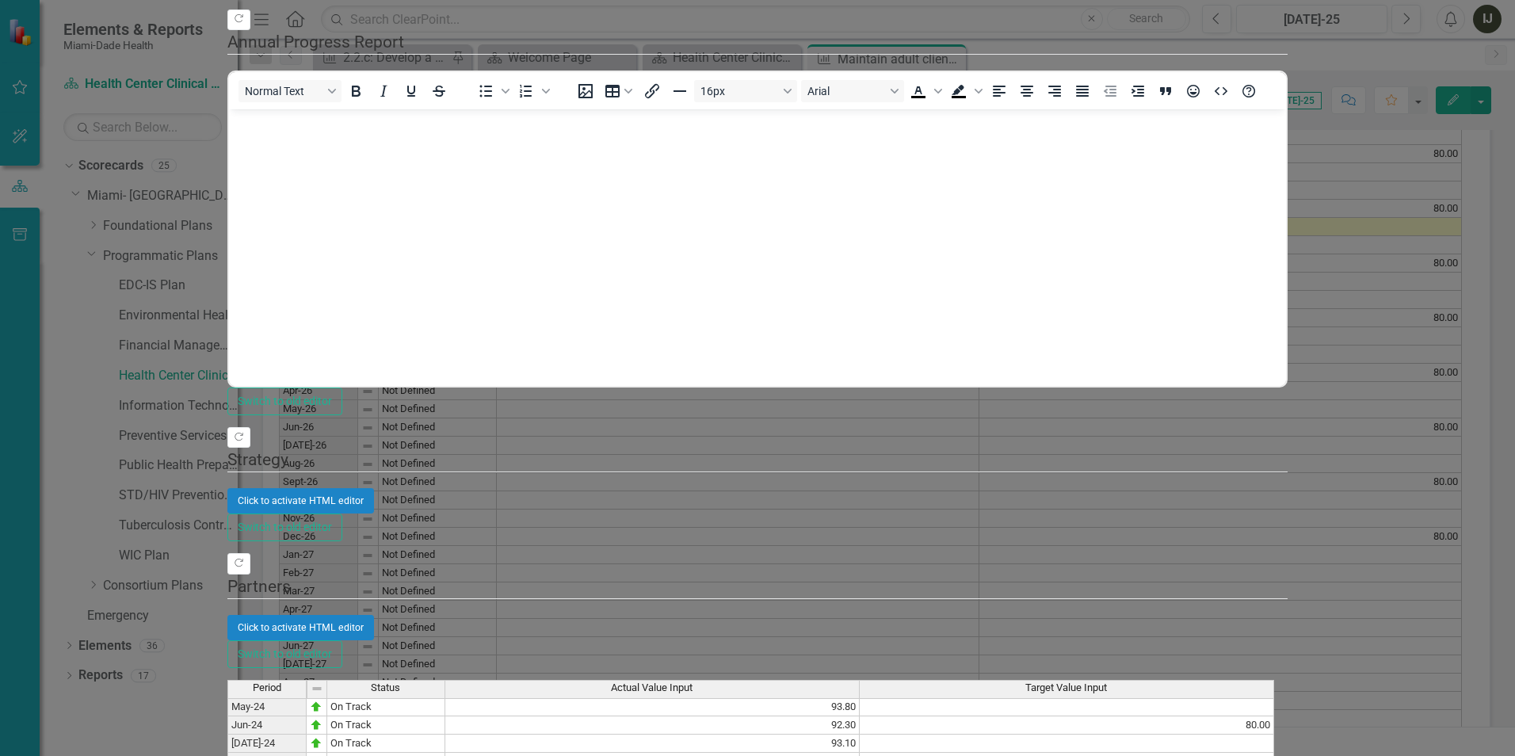
scroll to position [317, 0]
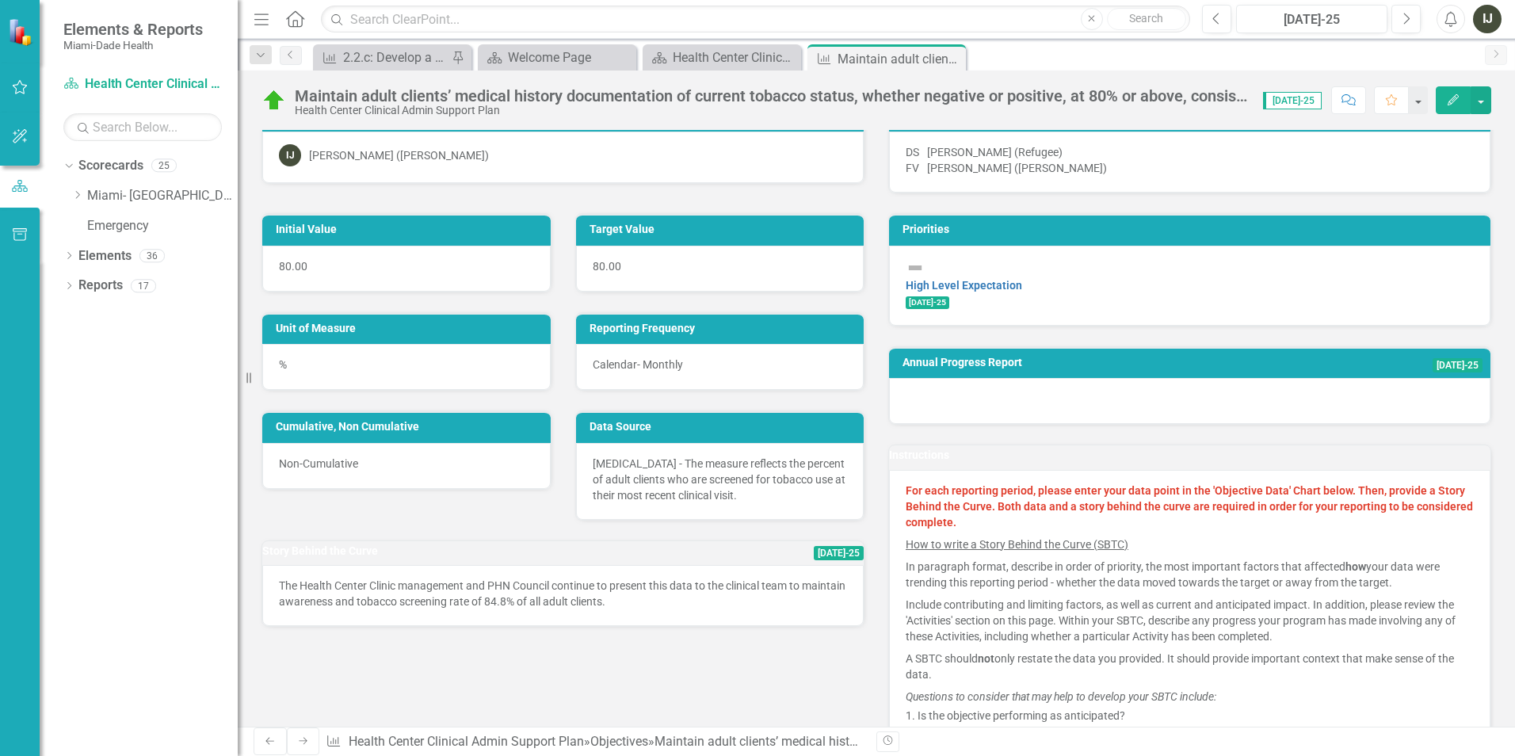
scroll to position [0, 0]
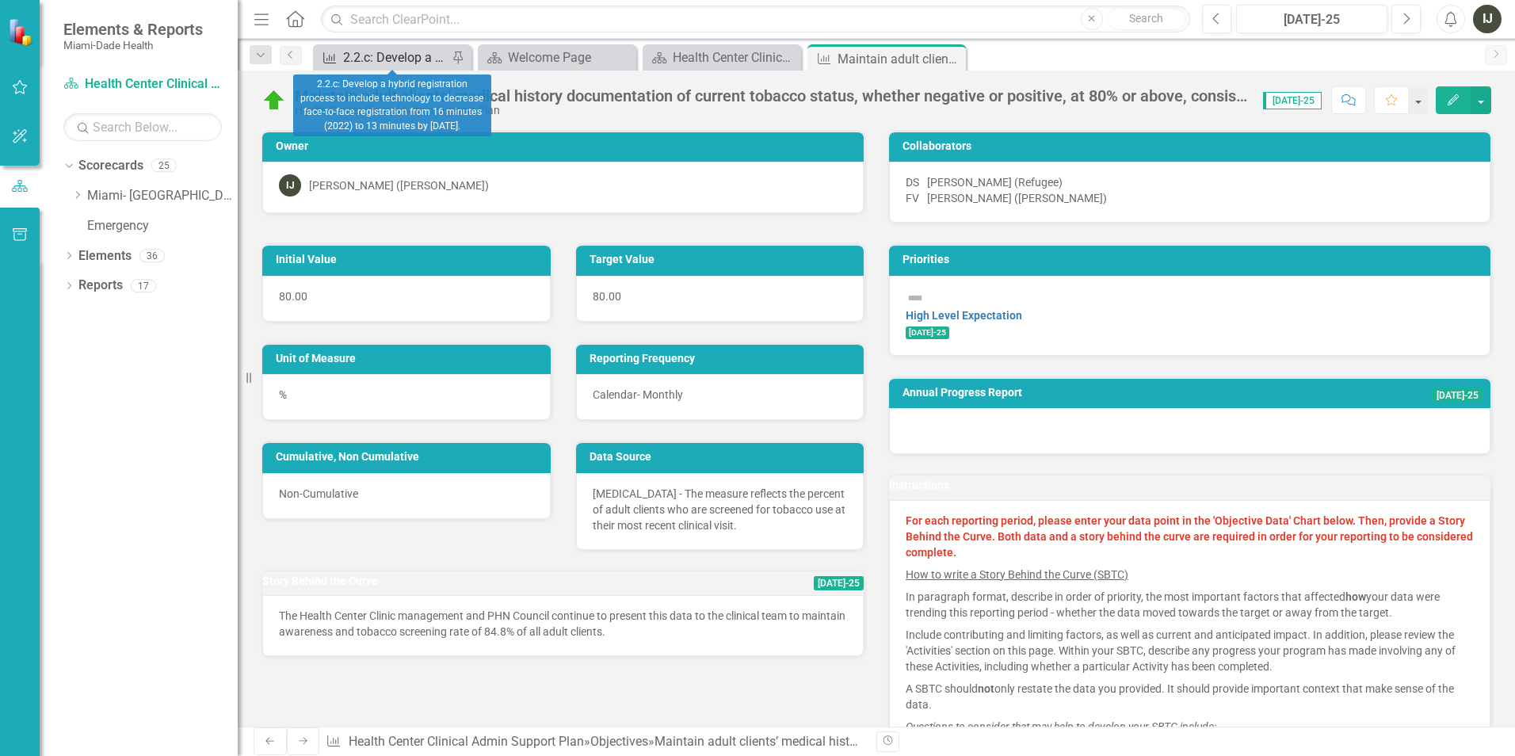
click at [411, 63] on div "2.2.c: Develop a hybrid registration process to include technology to decrease …" at bounding box center [395, 58] width 105 height 20
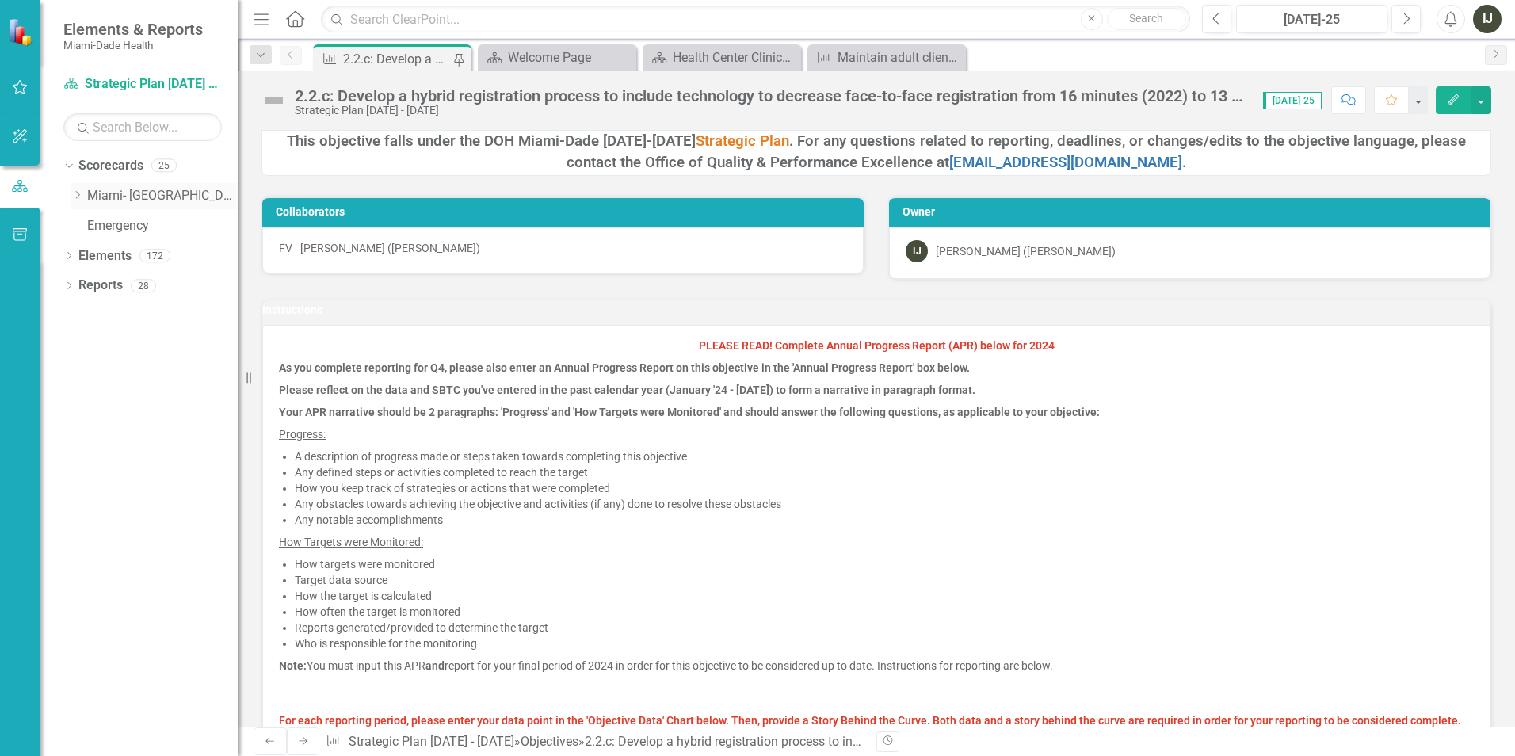
click at [84, 197] on div "Dropdown" at bounding box center [79, 195] width 16 height 13
click at [97, 256] on icon "Dropdown" at bounding box center [93, 255] width 12 height 10
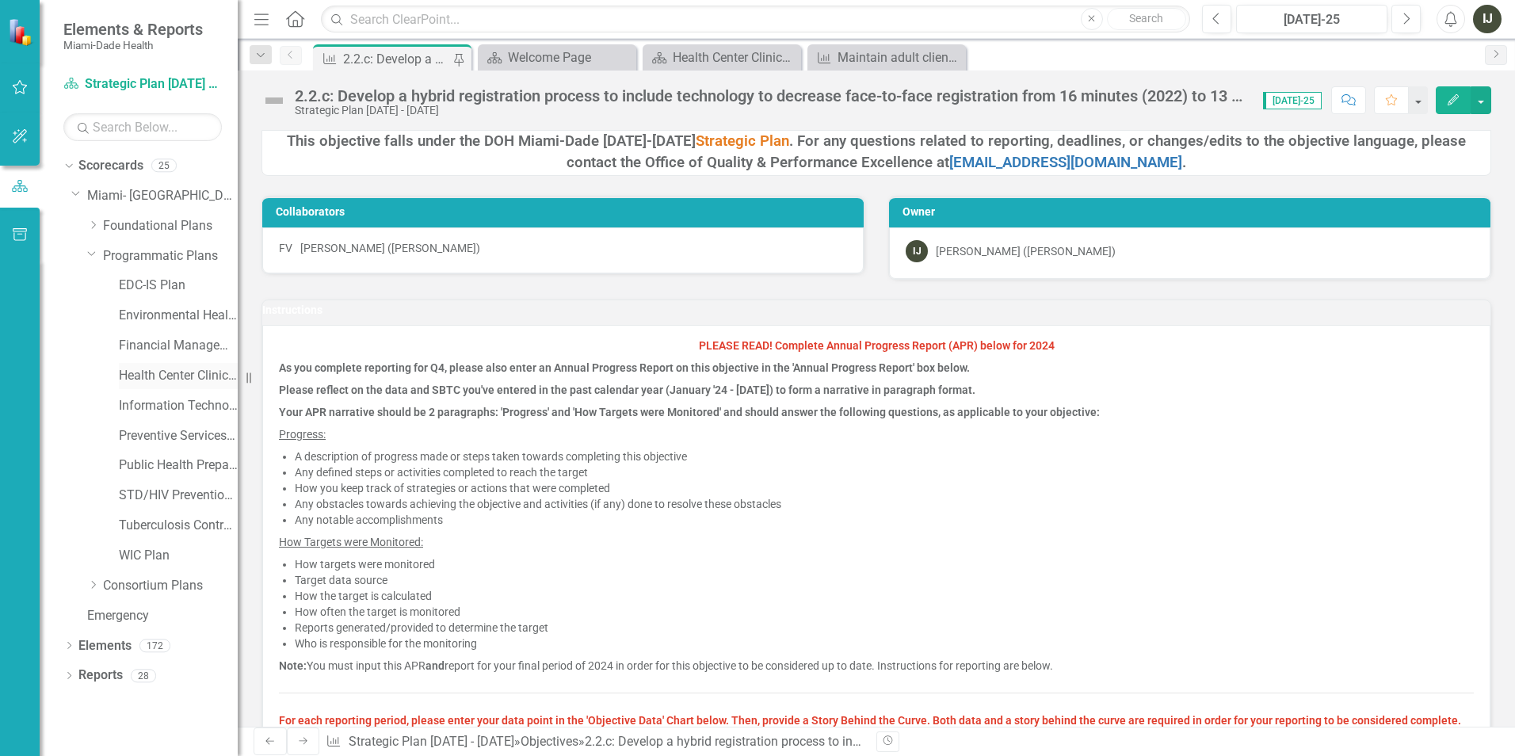
click at [170, 363] on div "Health Center Clinical Admin Support Plan" at bounding box center [178, 376] width 119 height 26
click at [172, 377] on link "Health Center Clinical Admin Support Plan" at bounding box center [178, 376] width 119 height 18
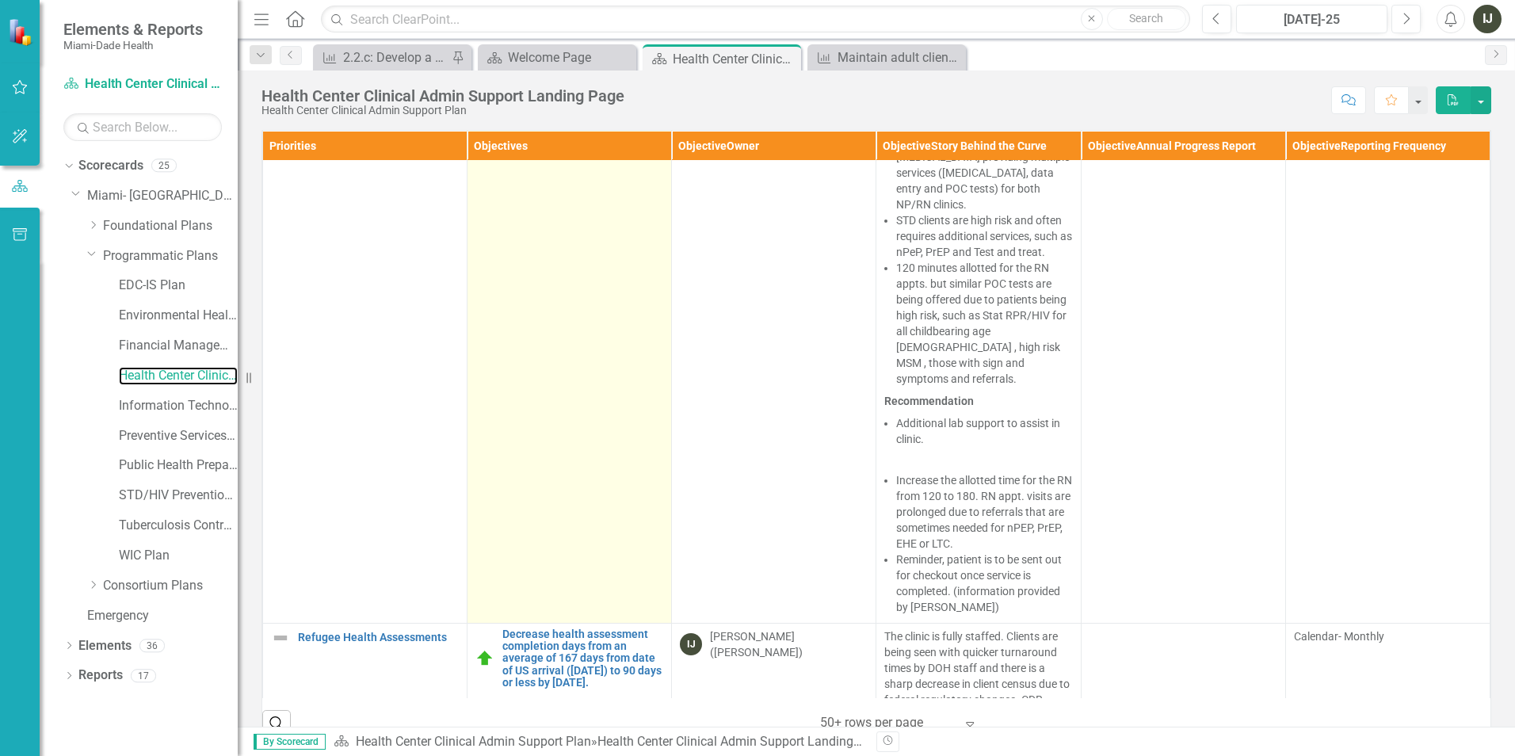
scroll to position [7892, 0]
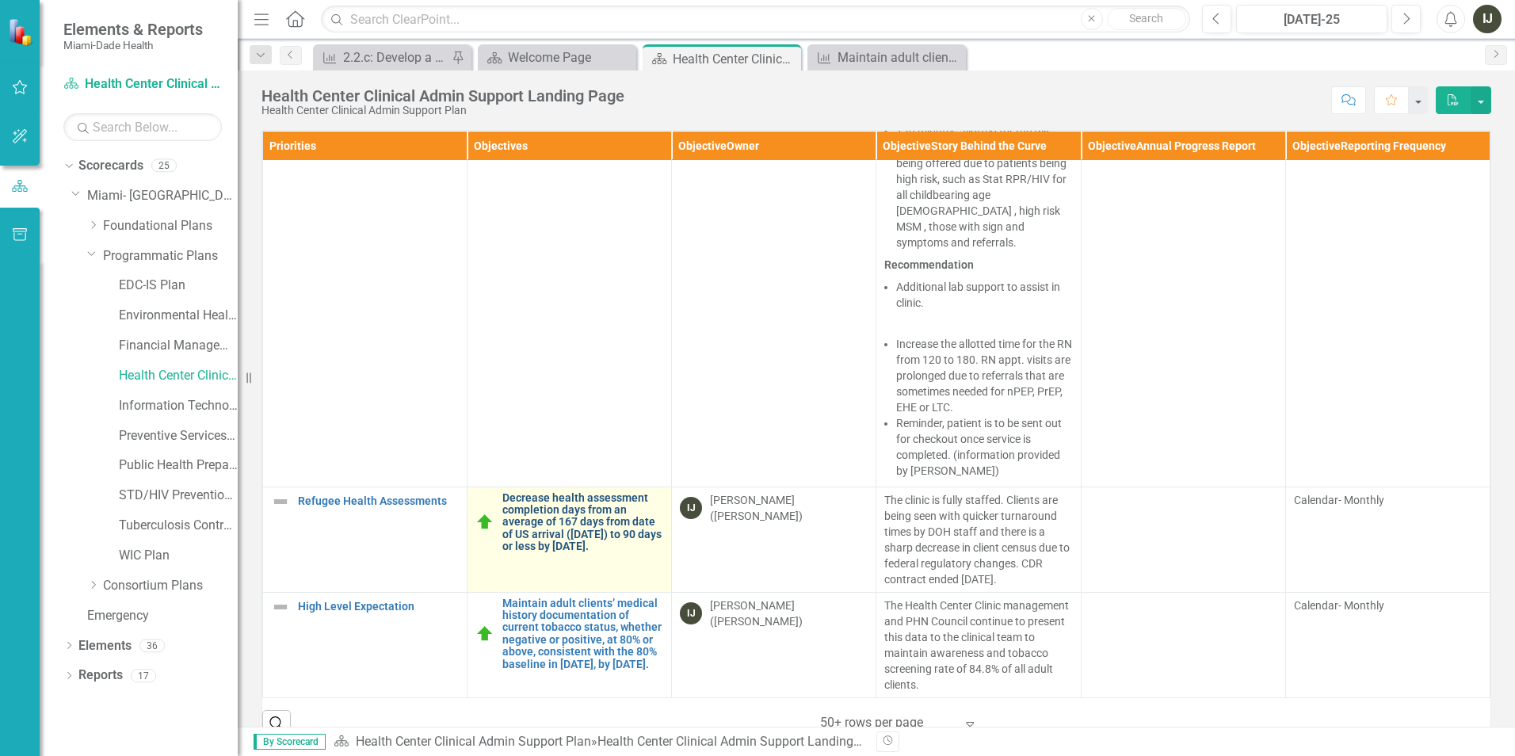
click at [595, 504] on link "Decrease health assessment completion days from an average of 167 days from dat…" at bounding box center [582, 522] width 161 height 61
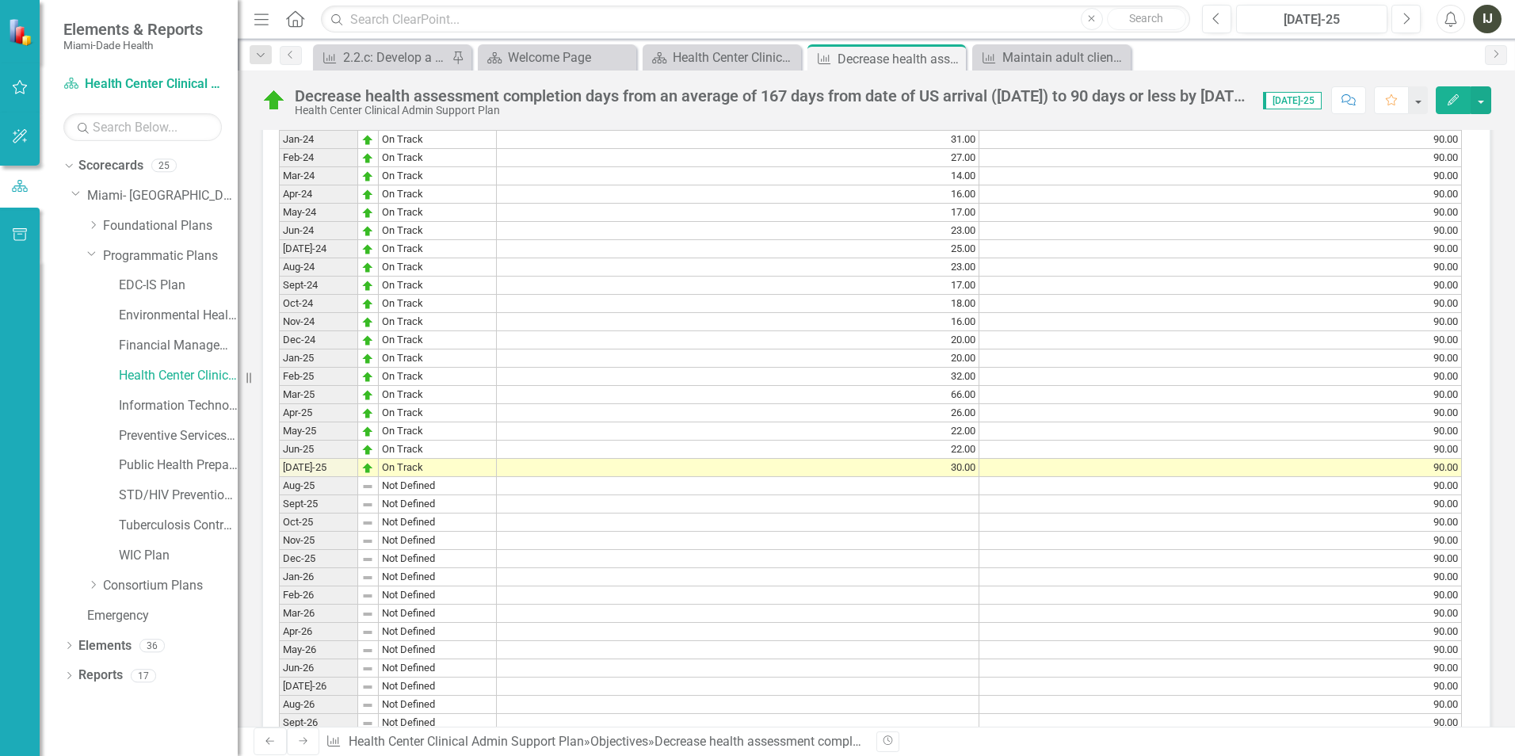
scroll to position [1347, 0]
click at [416, 456] on td "On Track" at bounding box center [438, 446] width 118 height 18
click at [956, 456] on td "22.00" at bounding box center [738, 446] width 483 height 18
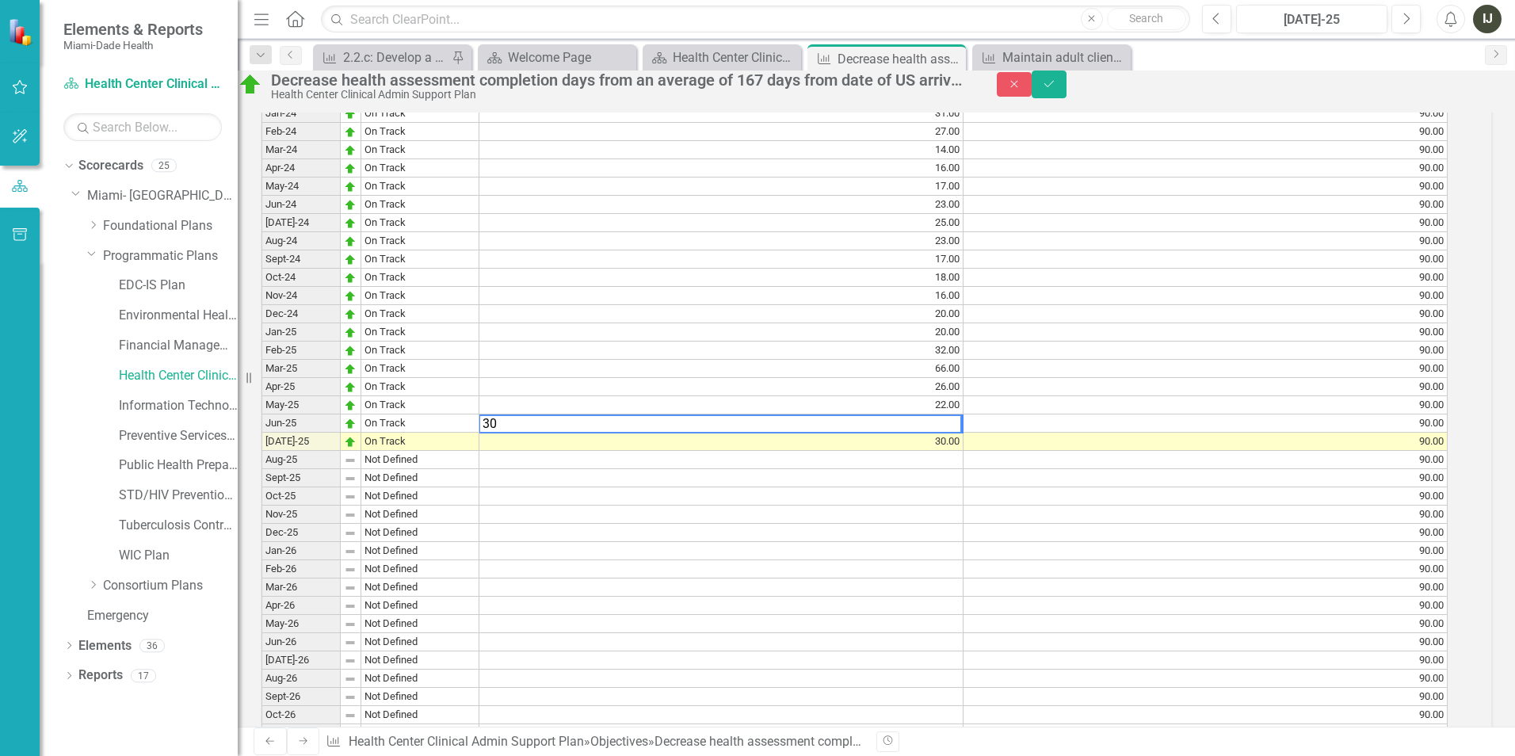
scroll to position [1354, 0]
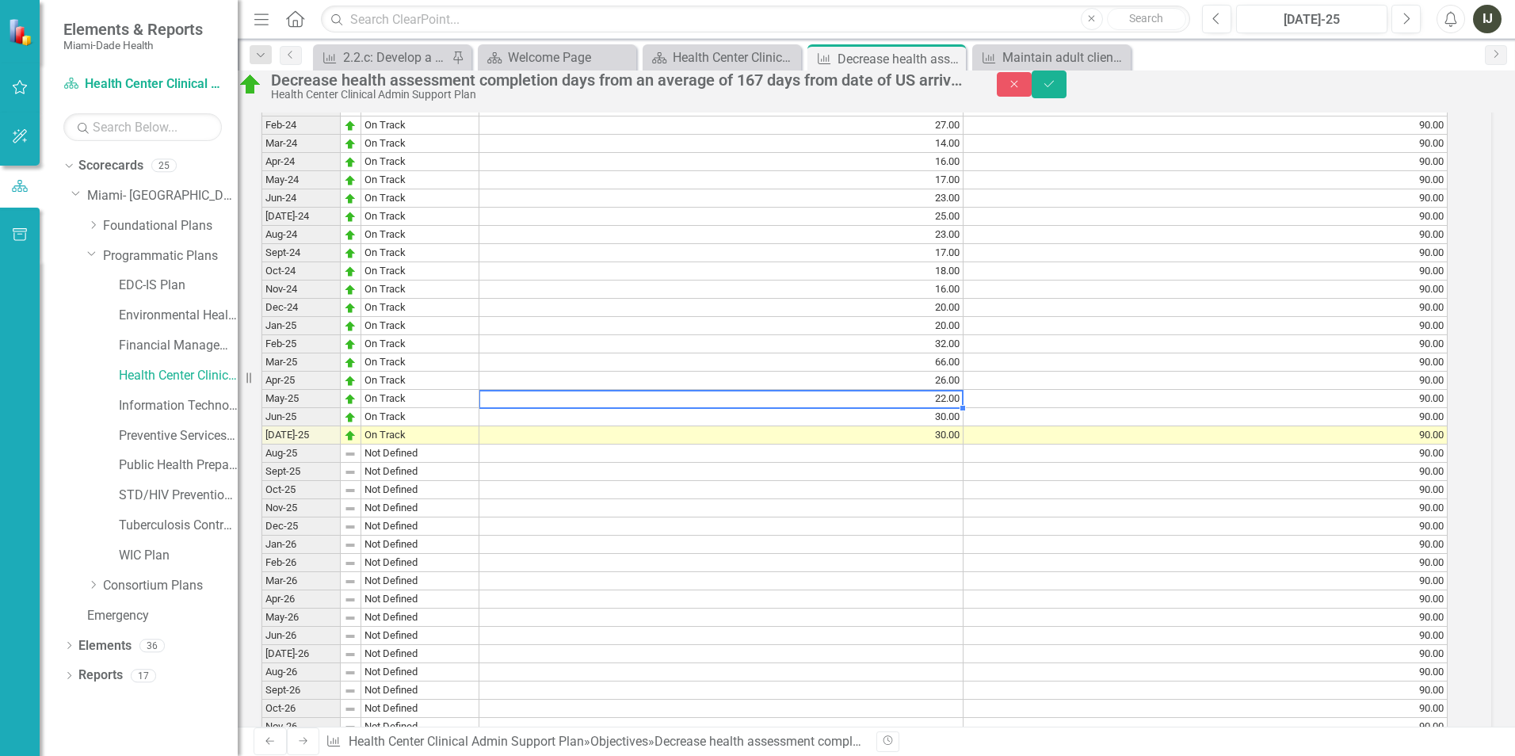
click at [959, 408] on td "22.00" at bounding box center [722, 399] width 484 height 18
click at [964, 408] on td "22.00" at bounding box center [722, 399] width 484 height 18
click at [961, 445] on td "30.00" at bounding box center [722, 435] width 484 height 18
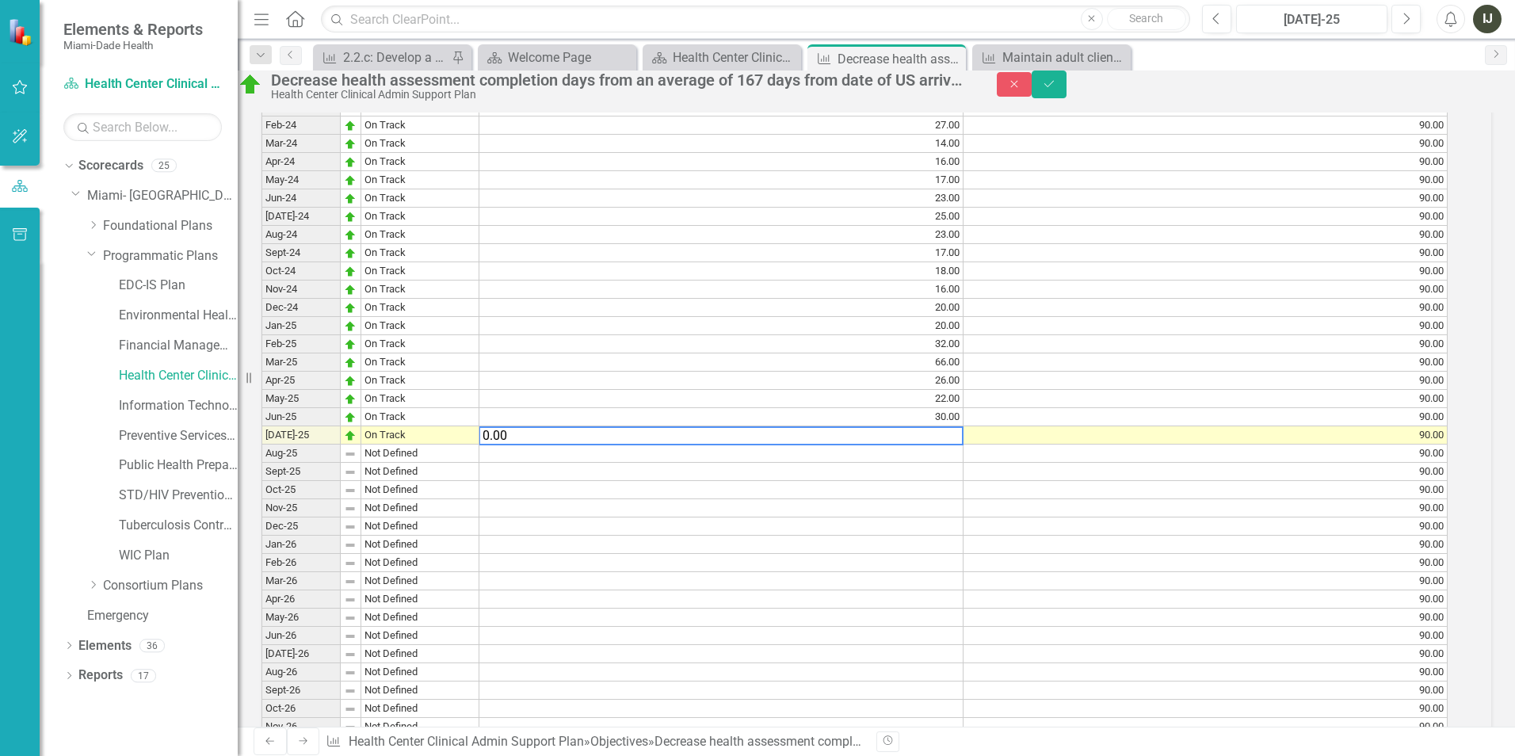
type textarea "0.00"
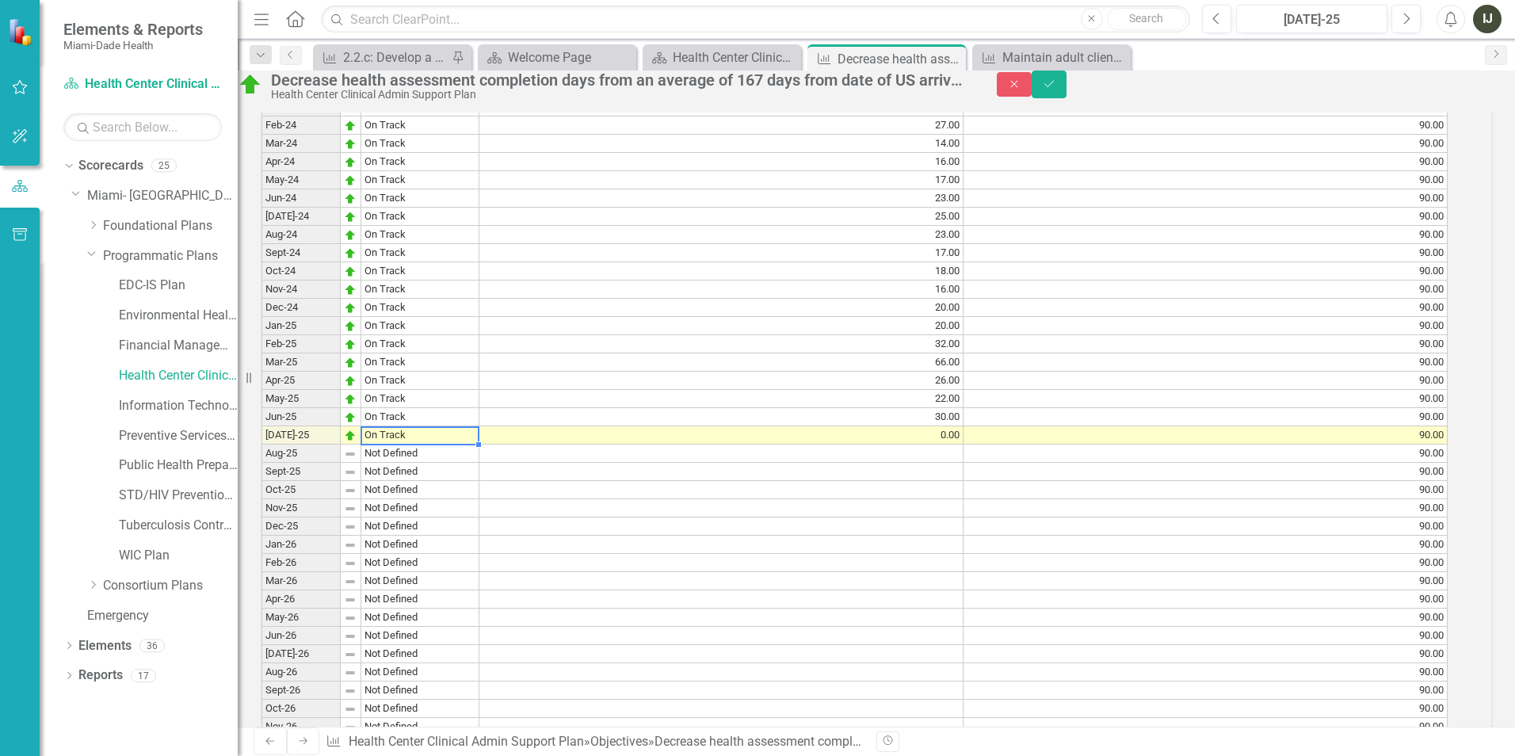
click at [390, 445] on td "On Track" at bounding box center [420, 435] width 118 height 18
click at [391, 445] on td "On Track" at bounding box center [420, 435] width 118 height 18
click at [468, 541] on div "Period Status Actual Value Input Target Value Input Jan-23 Not On Track 264.00 …" at bounding box center [855, 418] width 1186 height 1114
click at [439, 445] on td "No Progress/Overdue" at bounding box center [420, 435] width 118 height 18
click at [471, 426] on td "On Track" at bounding box center [420, 417] width 118 height 18
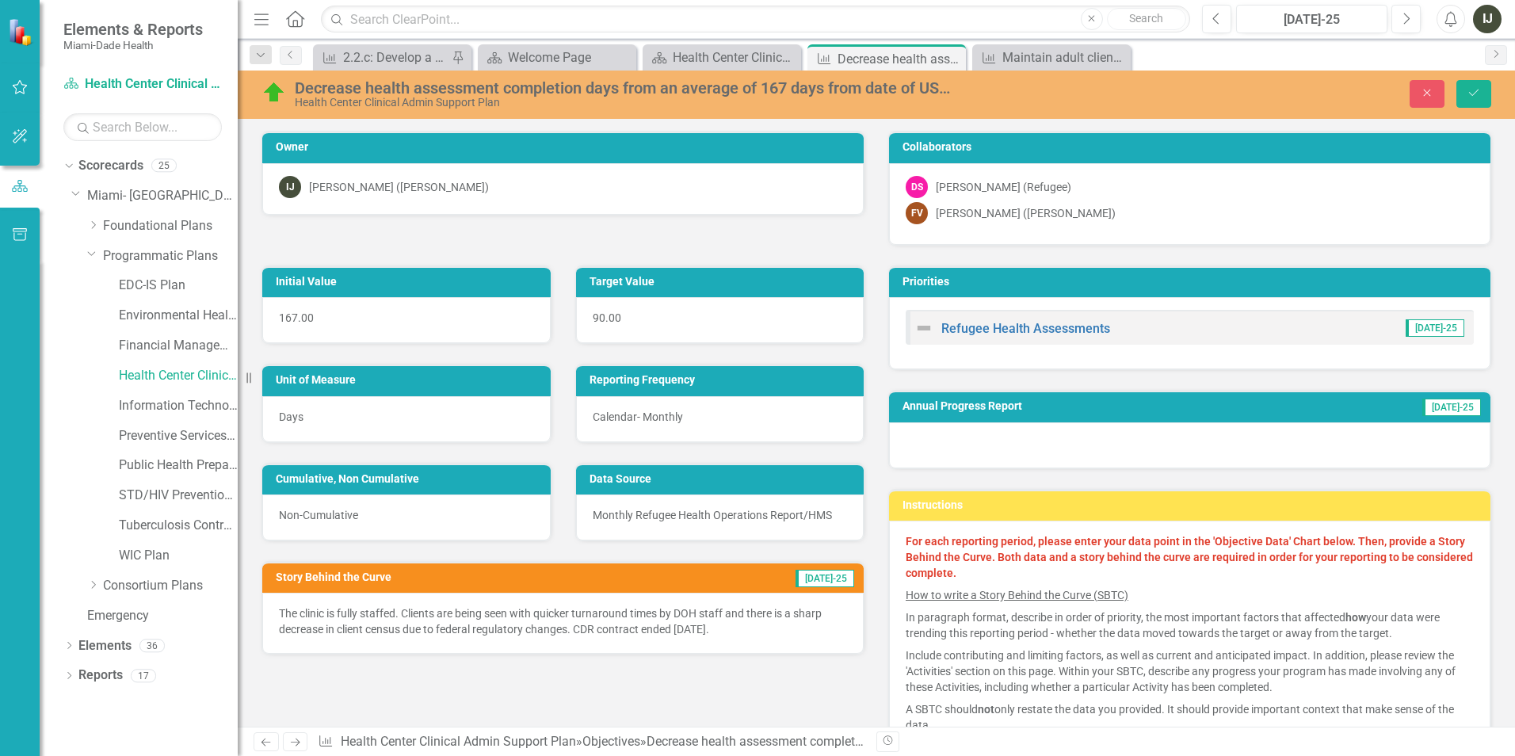
scroll to position [1354, 0]
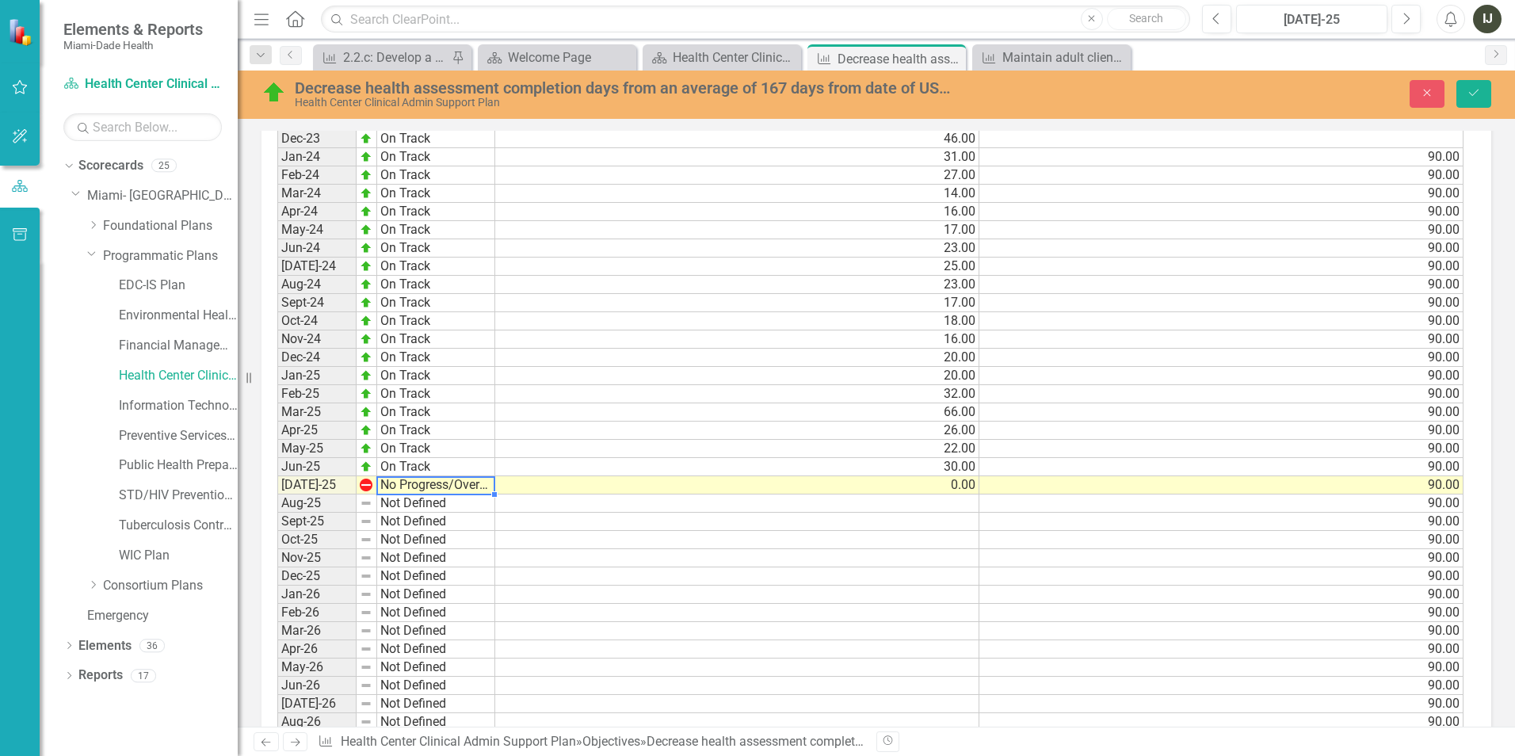
click at [386, 488] on td "No Progress/Overdue" at bounding box center [436, 485] width 118 height 18
click at [365, 487] on img at bounding box center [366, 485] width 13 height 13
click at [380, 488] on td "No Progress/Overdue" at bounding box center [436, 485] width 118 height 18
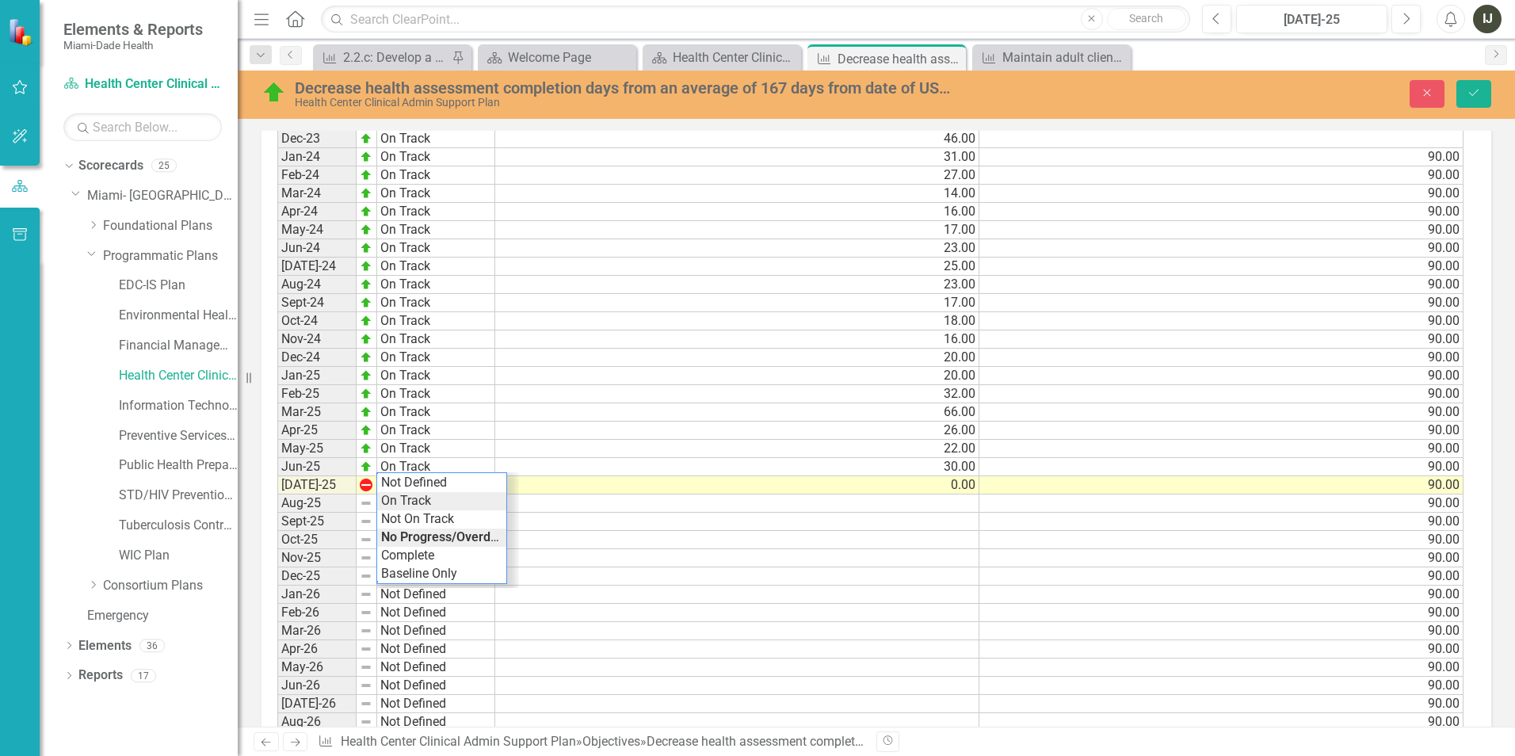
type textarea "On Track"
click at [408, 504] on div "Period Status Actual Value Input Target Value Input Jan-23 Not On Track 264.00 …" at bounding box center [870, 467] width 1186 height 1114
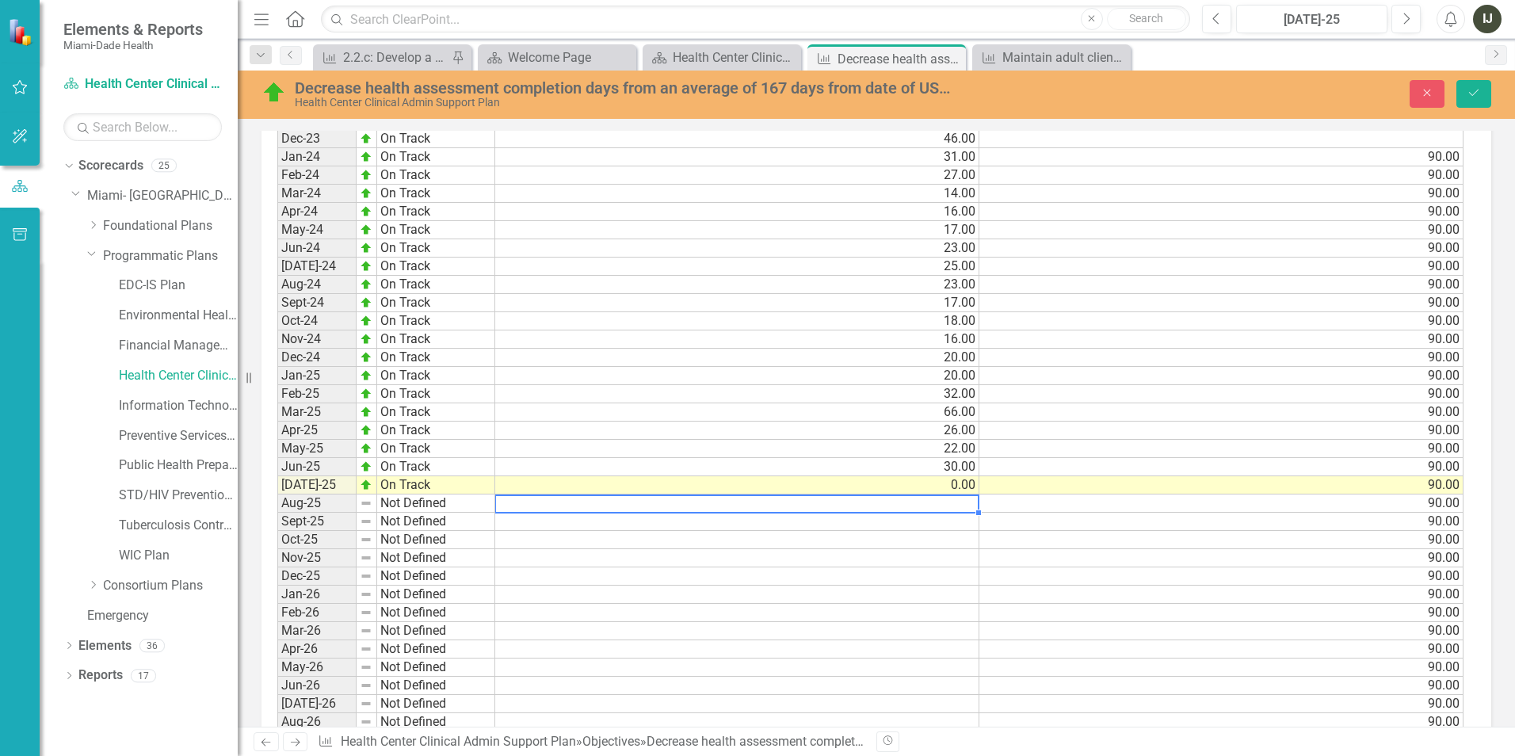
click at [690, 497] on td at bounding box center [737, 504] width 484 height 18
click at [736, 502] on td at bounding box center [737, 504] width 484 height 18
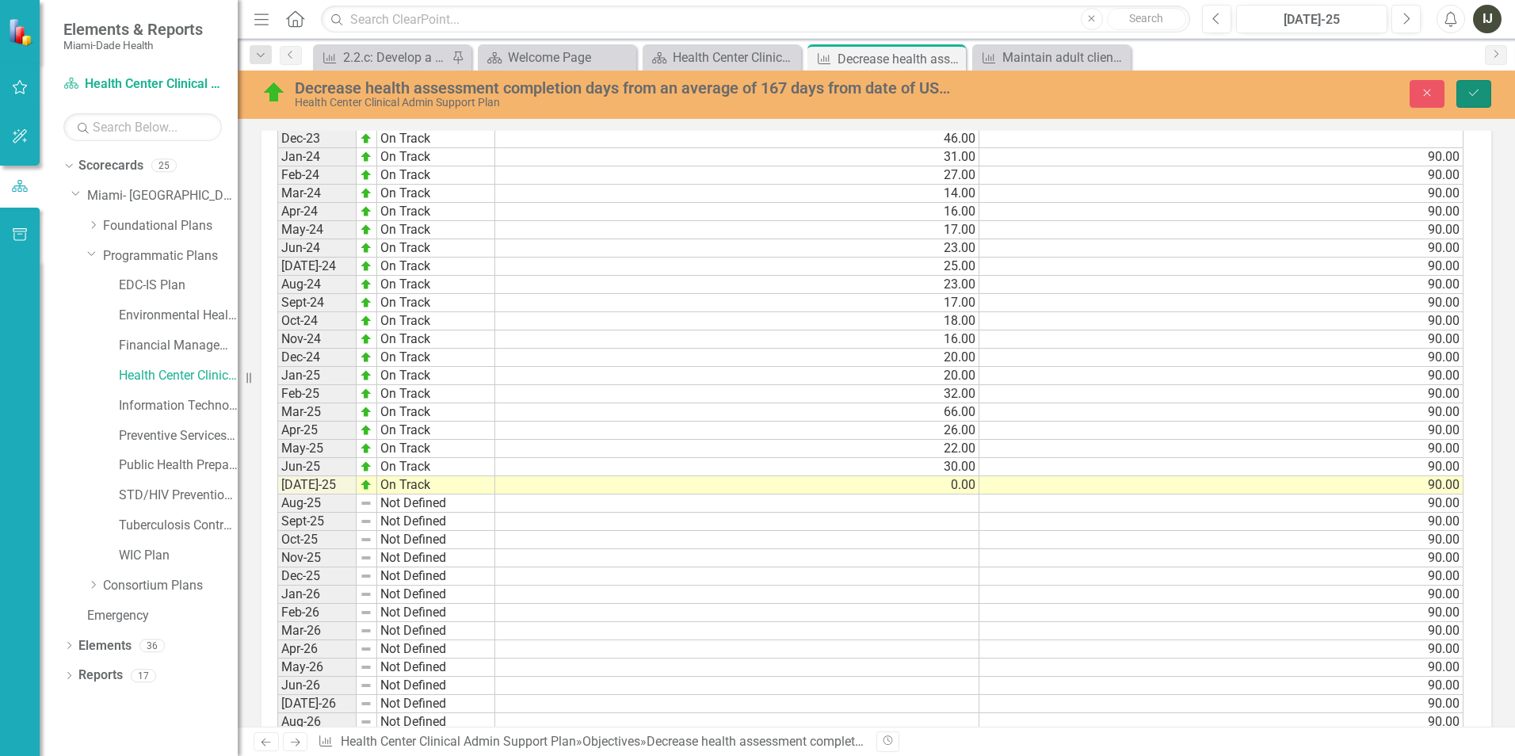
click at [1470, 100] on button "Save" at bounding box center [1474, 94] width 35 height 28
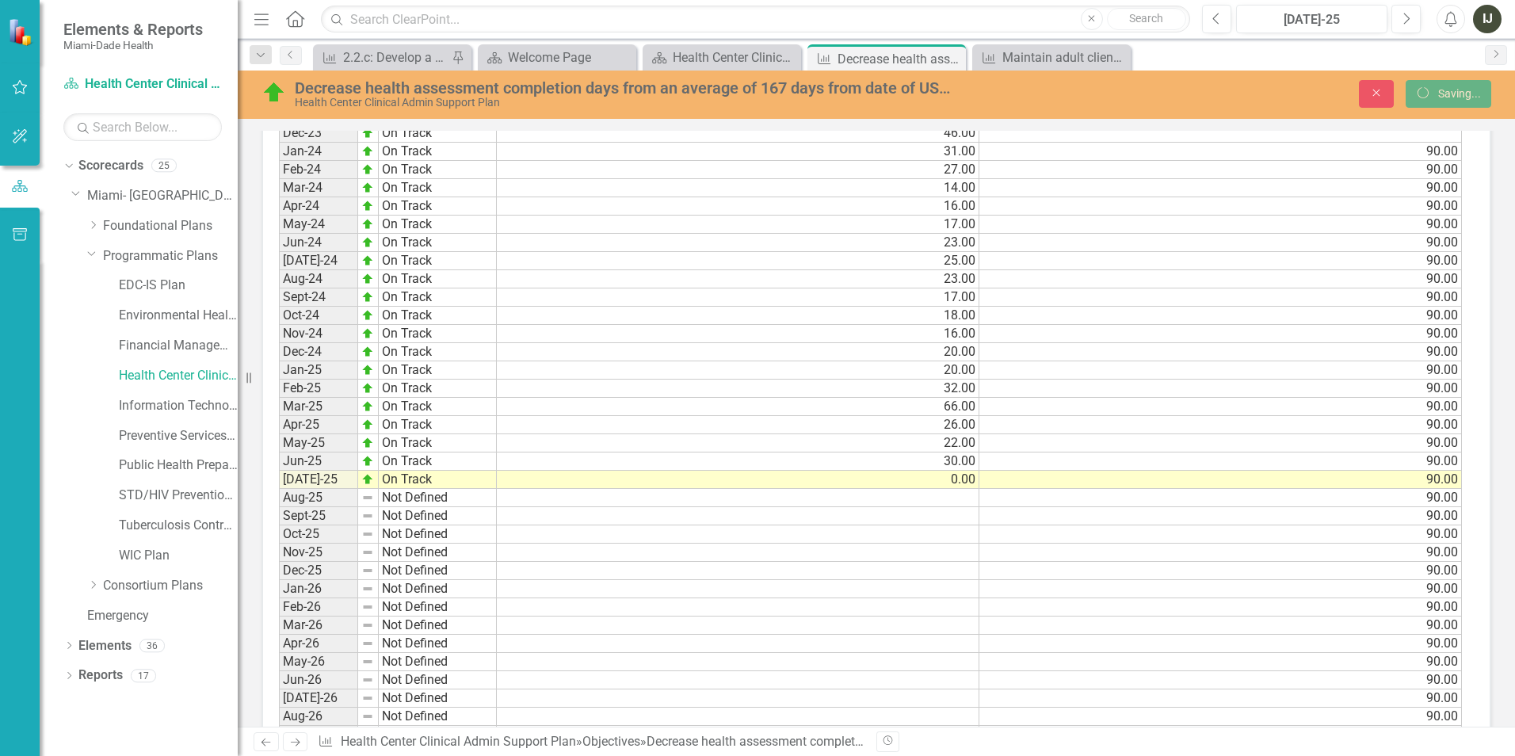
scroll to position [1347, 0]
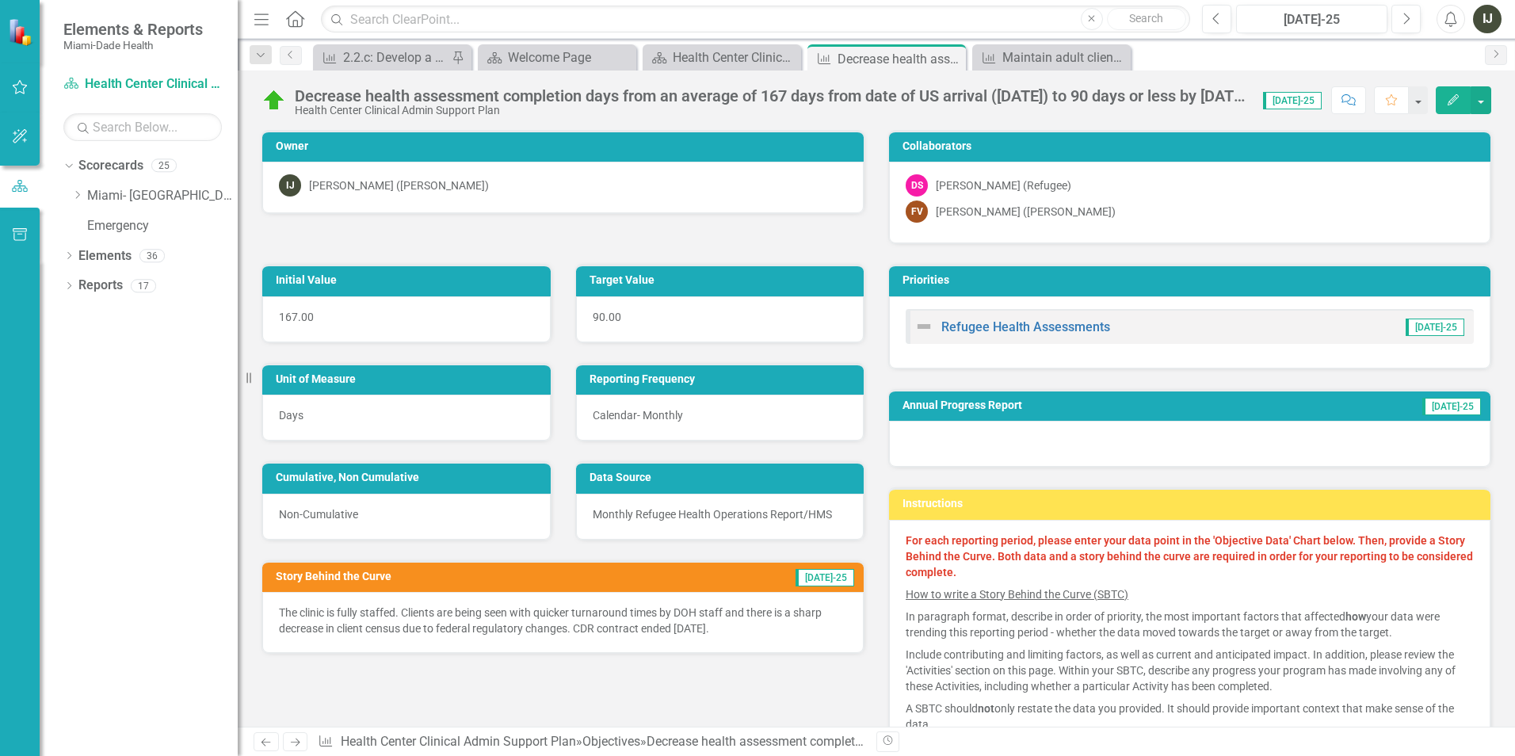
click at [820, 581] on span "[DATE]-25" at bounding box center [825, 577] width 59 height 17
click at [821, 579] on span "[DATE]-25" at bounding box center [825, 577] width 59 height 17
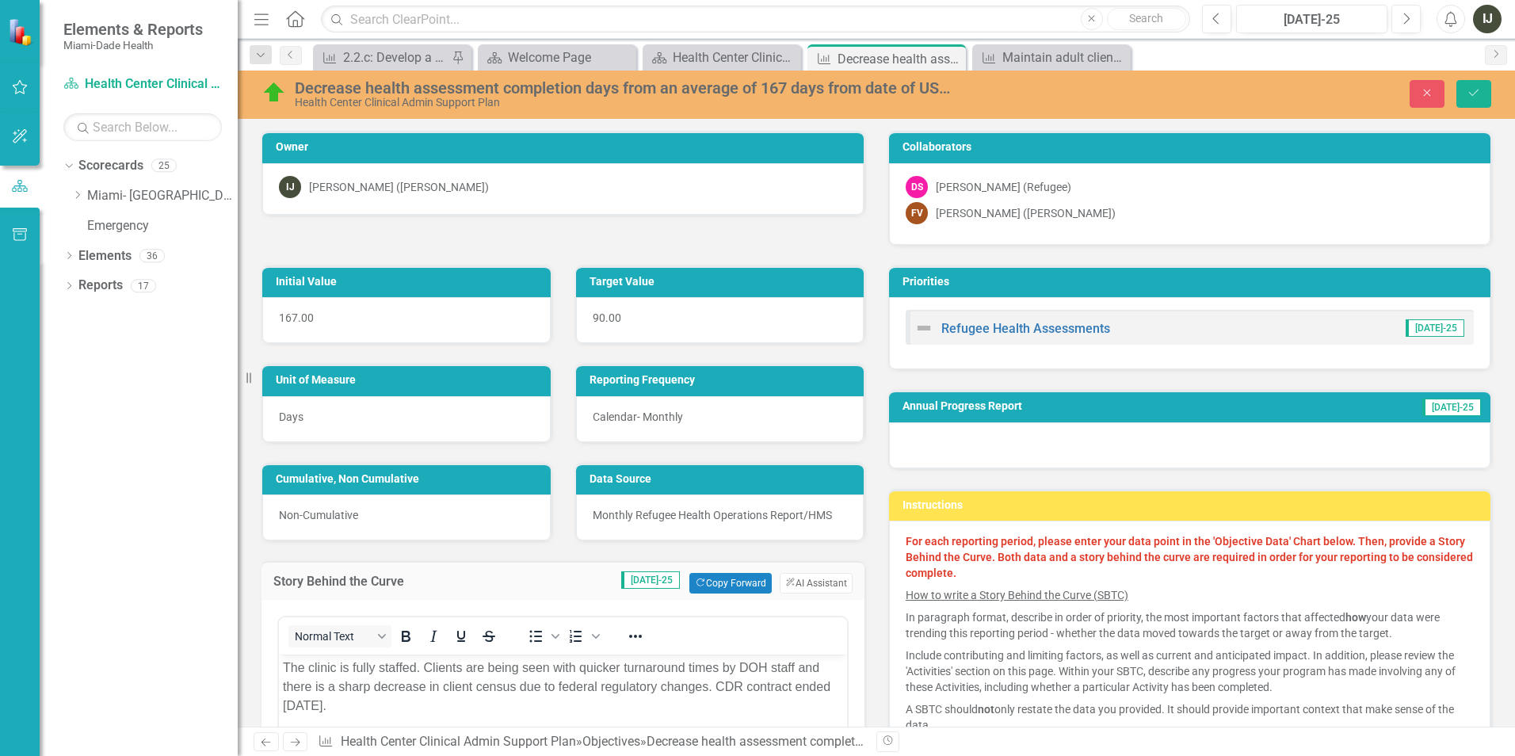
scroll to position [79, 0]
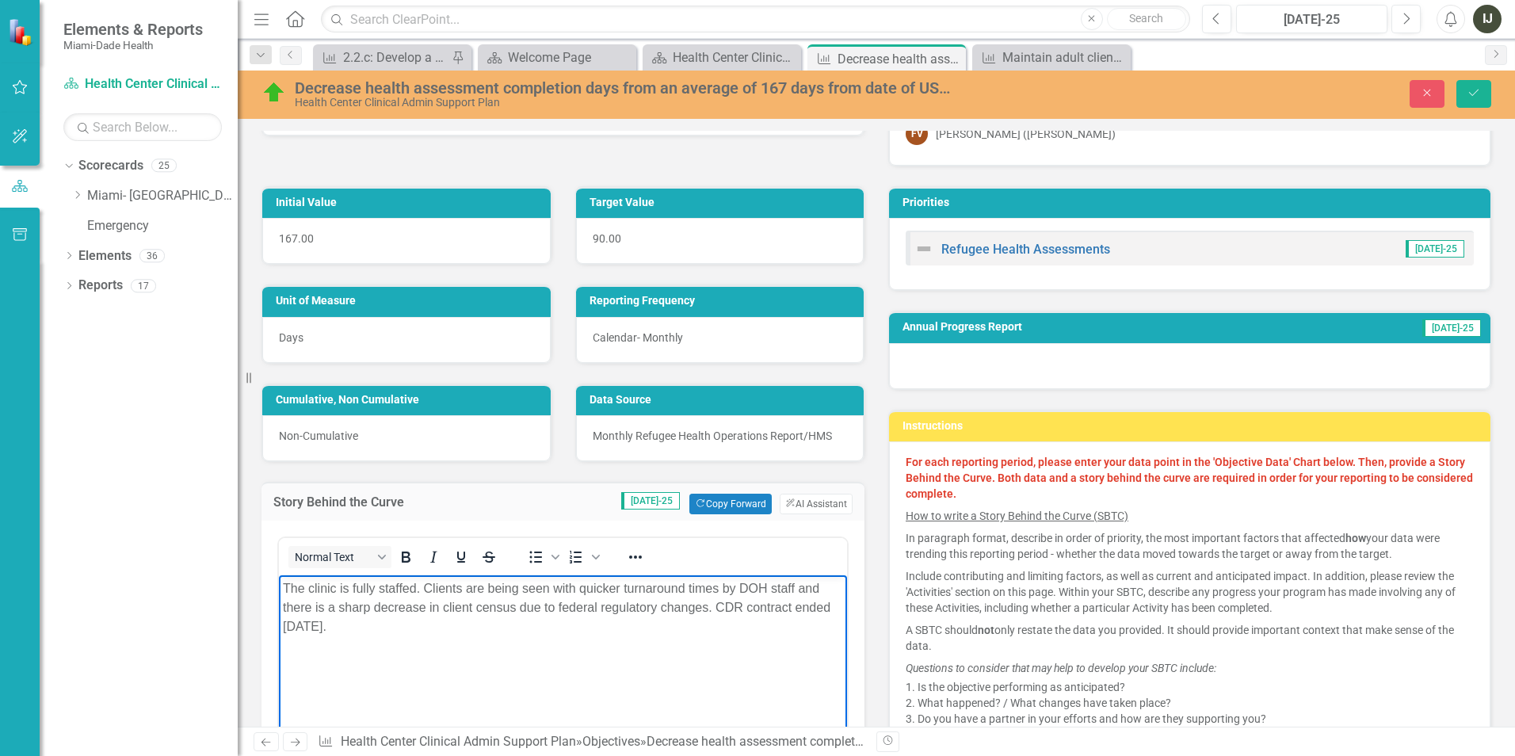
click at [434, 633] on p "The clinic is fully staffed. Clients are being seen with quicker turnaround tim…" at bounding box center [563, 607] width 560 height 57
